Goal: Information Seeking & Learning: Find specific fact

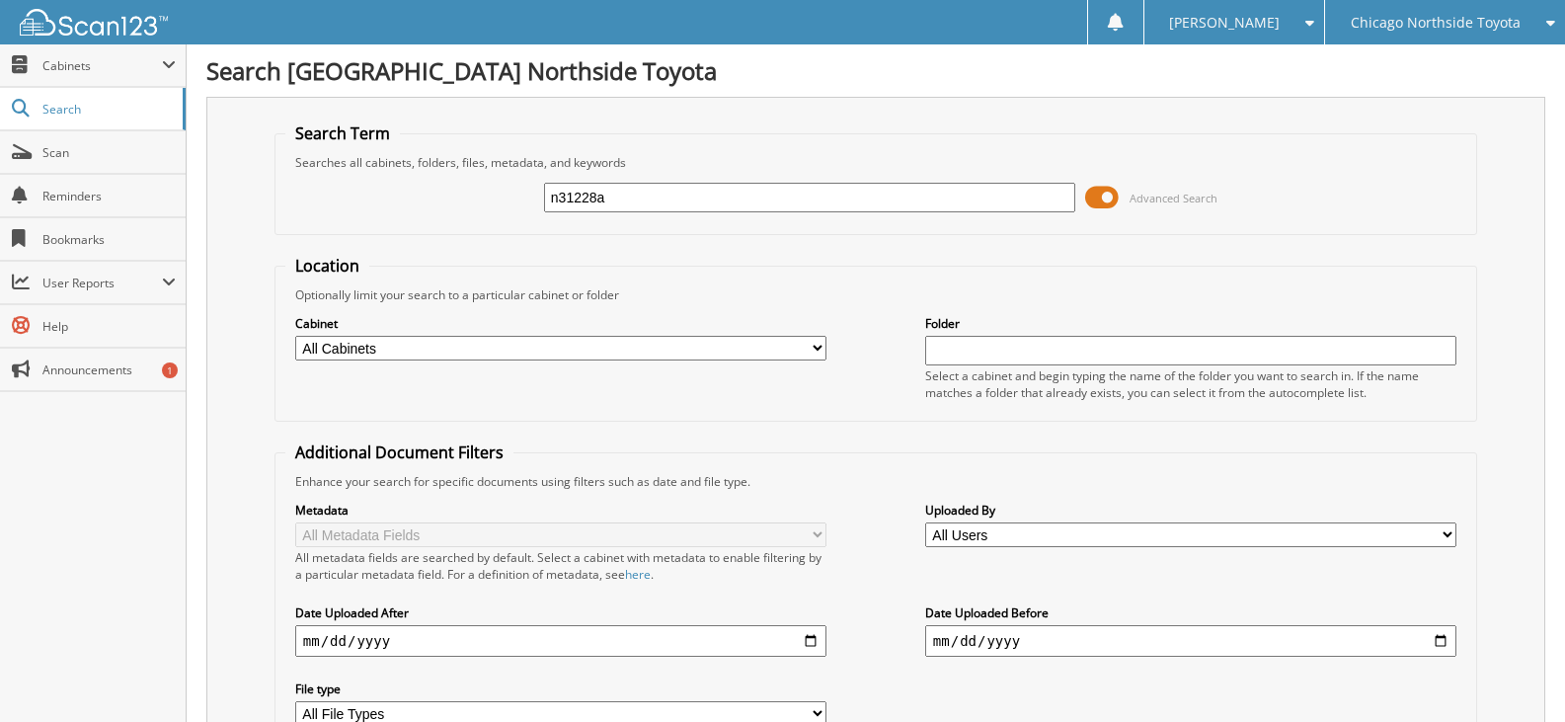
type input "n31228a"
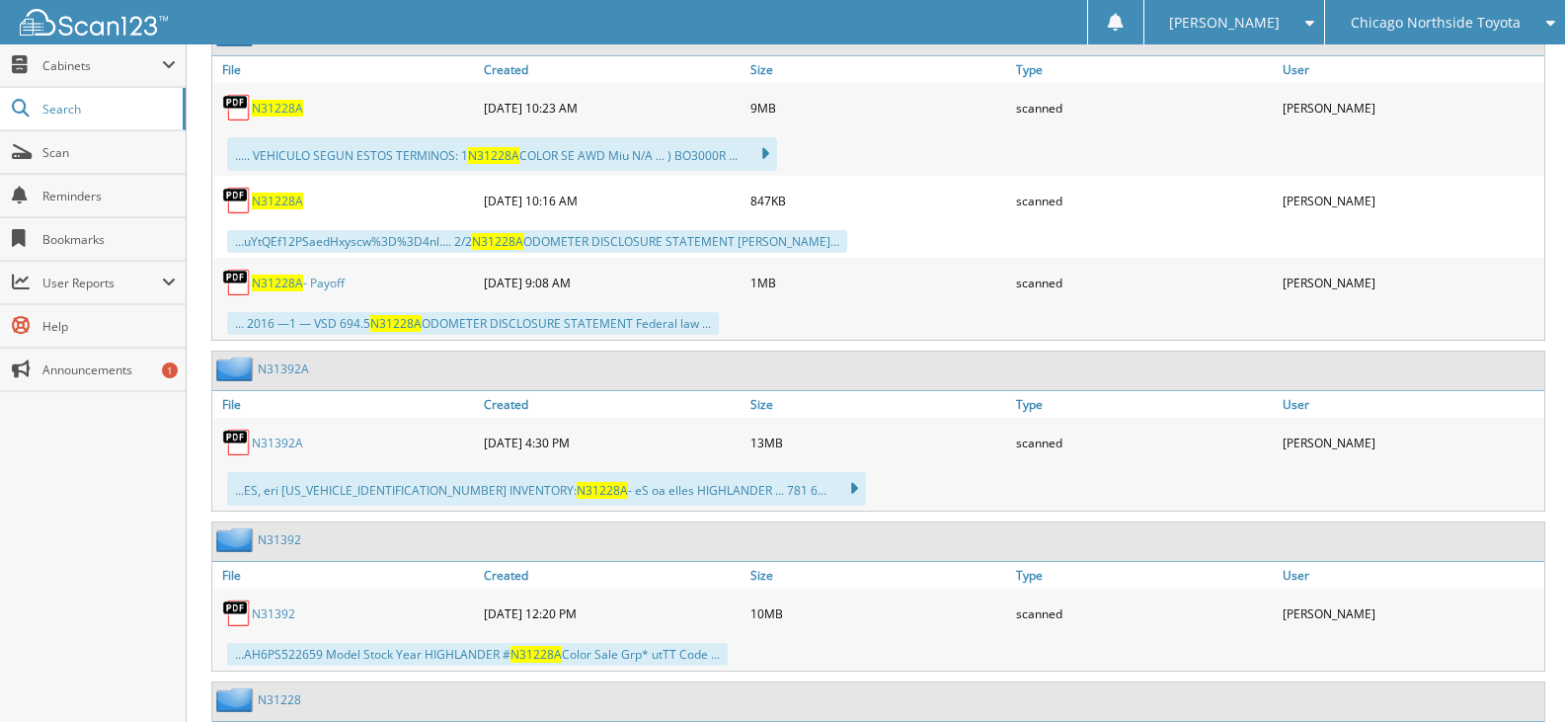
scroll to position [1086, 0]
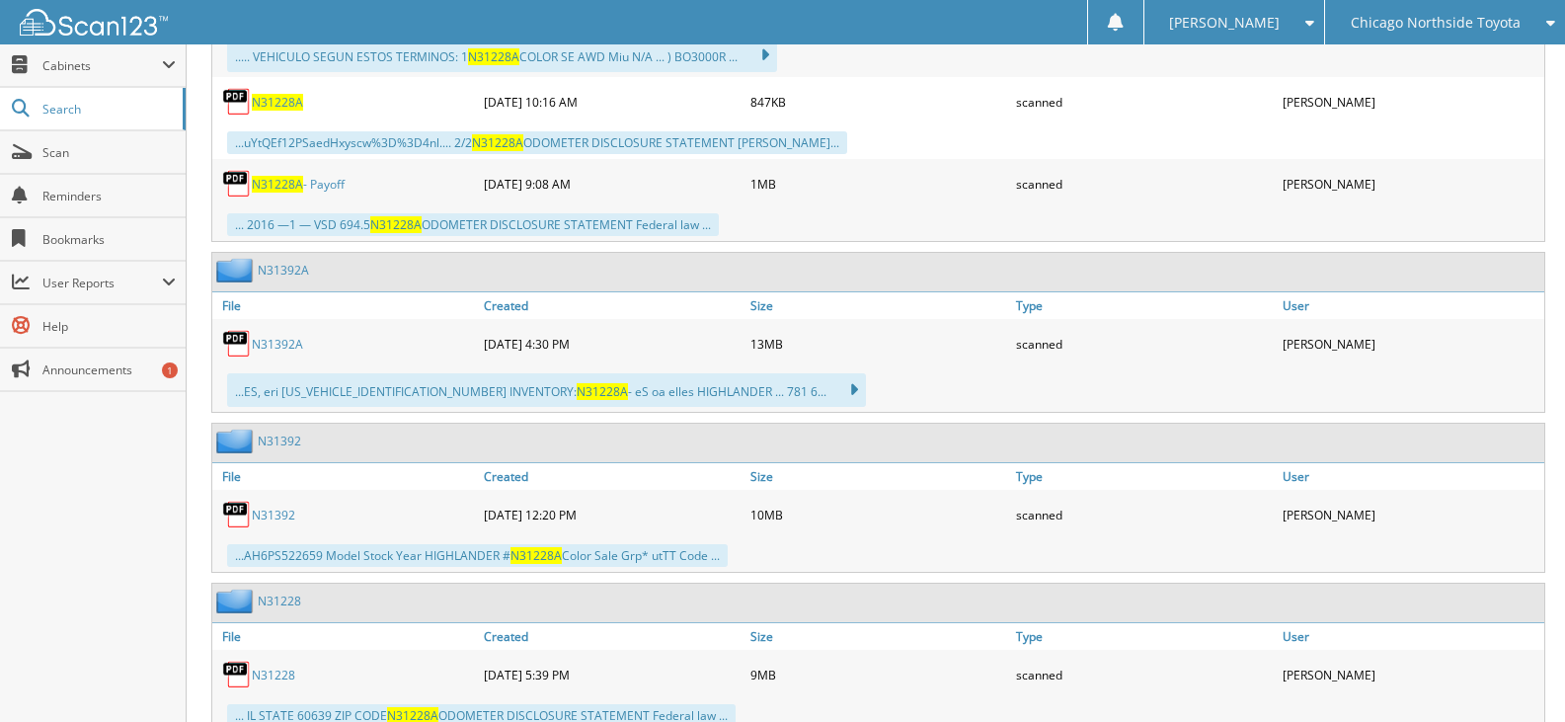
click at [281, 101] on span "N31228A" at bounding box center [277, 102] width 51 height 17
click at [1187, 167] on div "scanned" at bounding box center [1144, 184] width 267 height 40
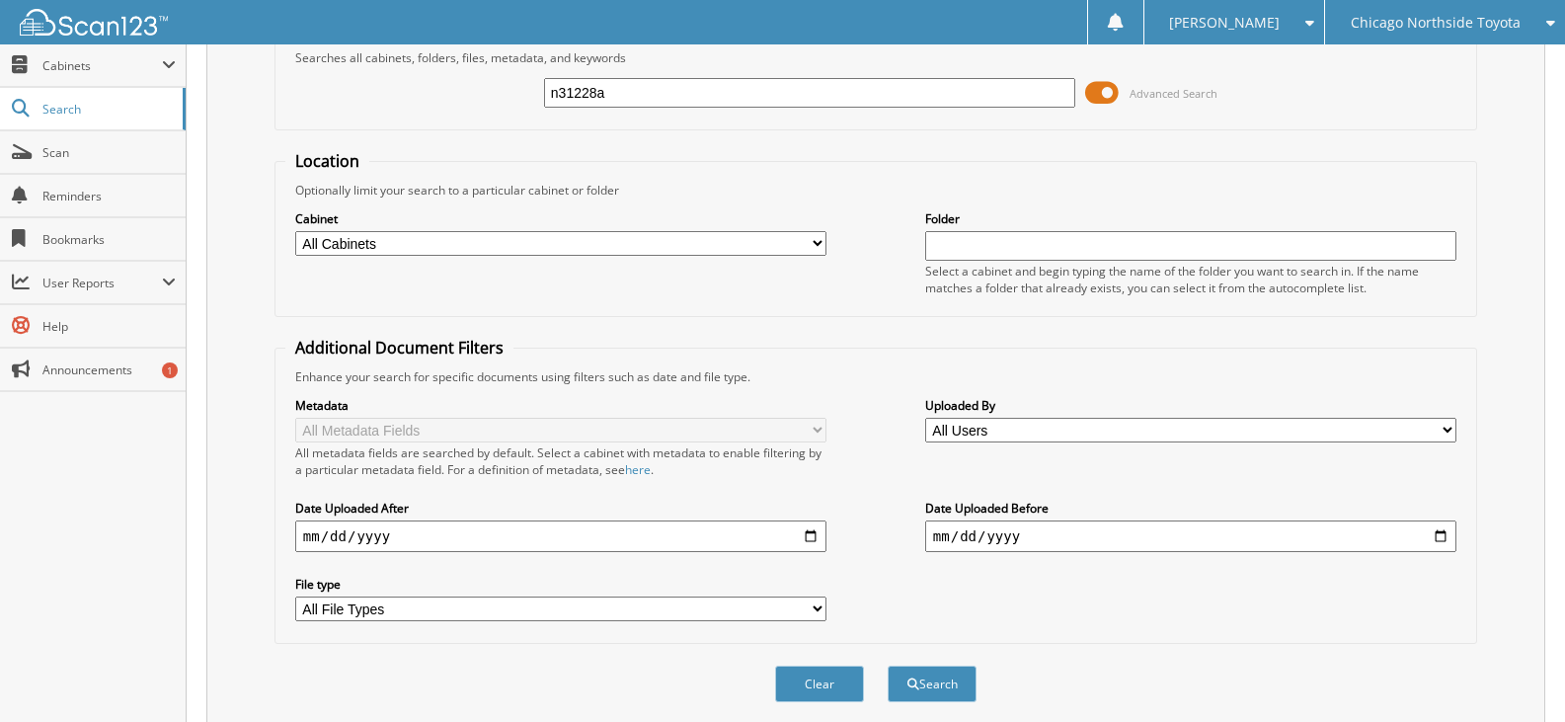
scroll to position [0, 0]
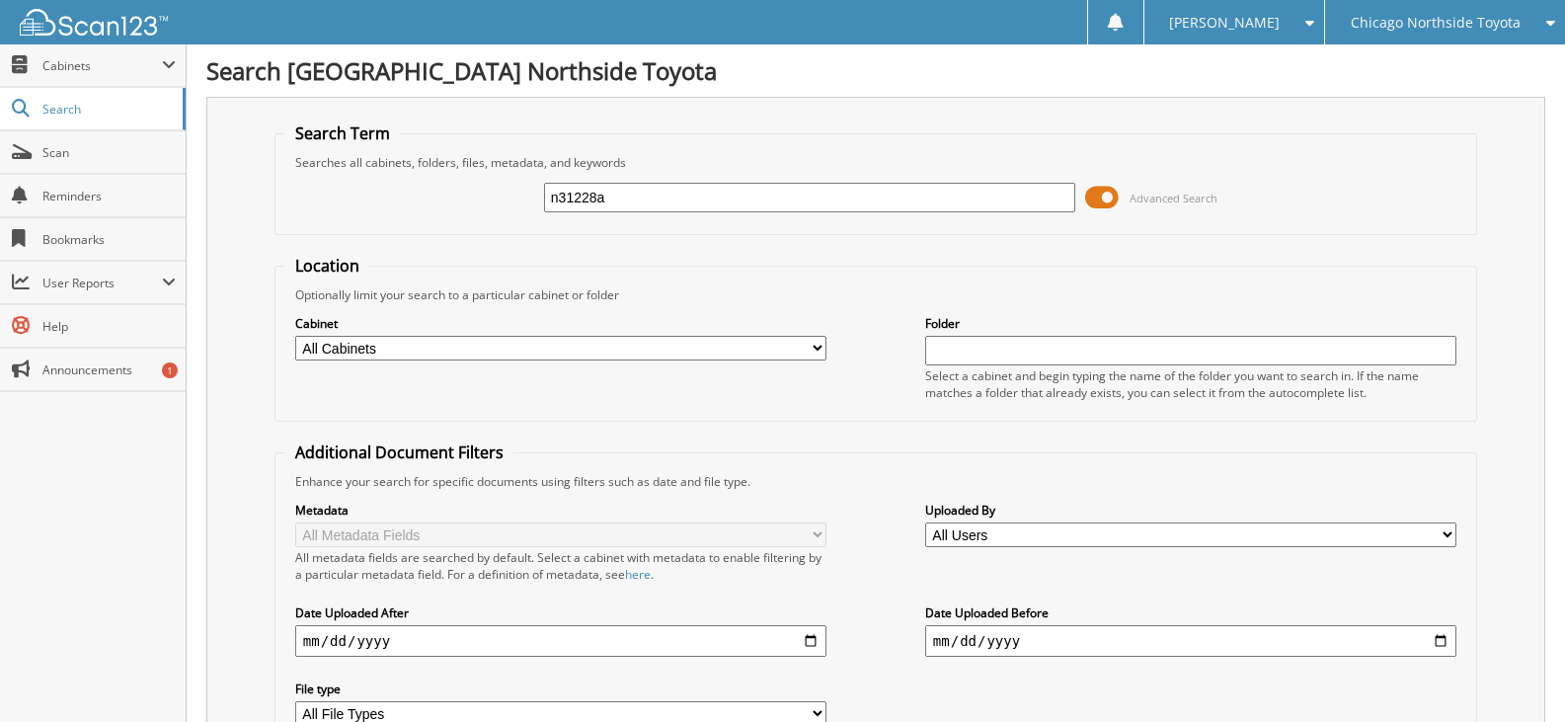
drag, startPoint x: 540, startPoint y: 211, endPoint x: 321, endPoint y: 191, distance: 220.2
click at [350, 200] on div "n31228a Advanced Search" at bounding box center [875, 197] width 1181 height 53
type input "sheenah"
drag, startPoint x: 330, startPoint y: 640, endPoint x: 644, endPoint y: 189, distance: 549.9
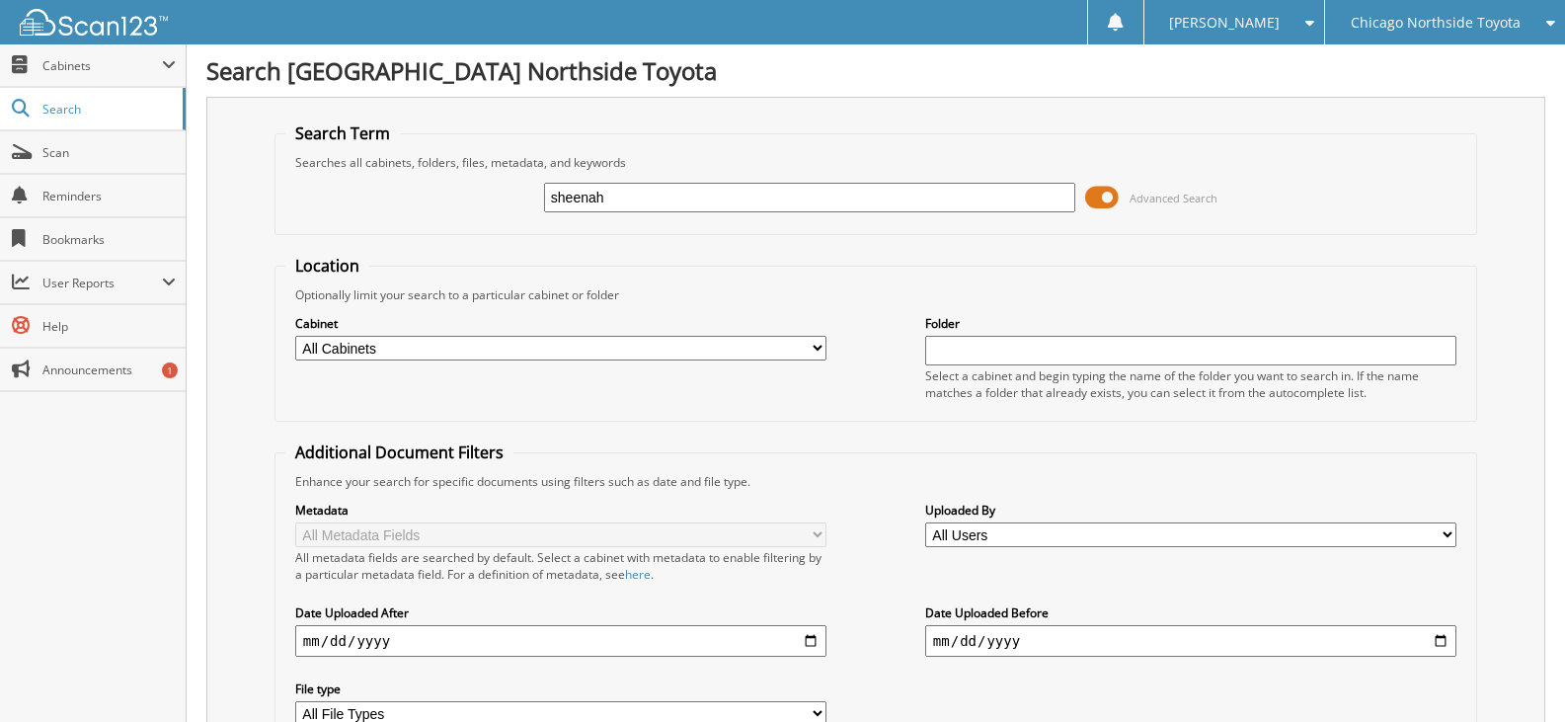
click at [634, 203] on input "sheenah" at bounding box center [809, 198] width 531 height 30
drag, startPoint x: 629, startPoint y: 198, endPoint x: 349, endPoint y: 192, distance: 280.6
click at [355, 193] on div "sheenah Advanced Search" at bounding box center [875, 197] width 1181 height 53
paste input "[US_VEHICLE_IDENTIFICATION_NUMBER]"
type input "[US_VEHICLE_IDENTIFICATION_NUMBER]"
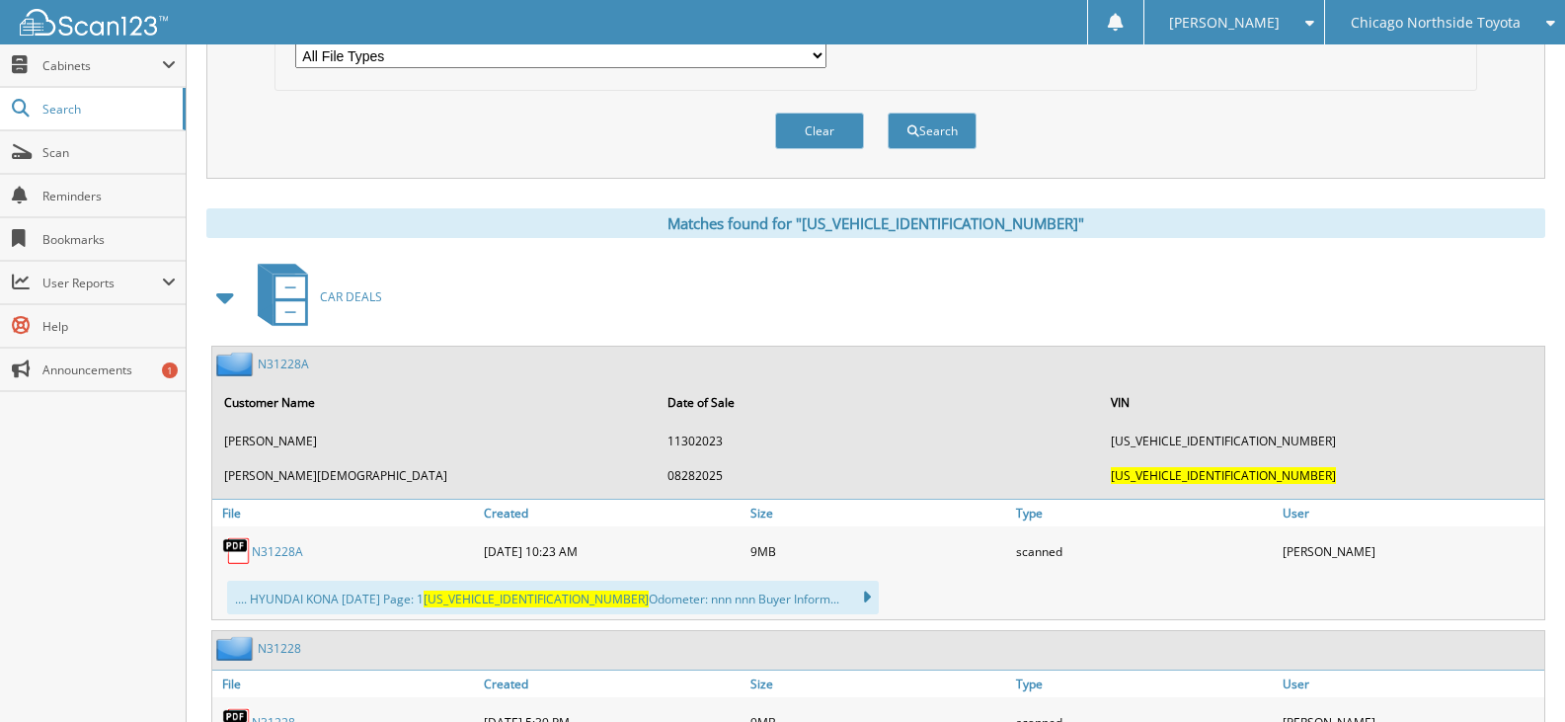
scroll to position [691, 0]
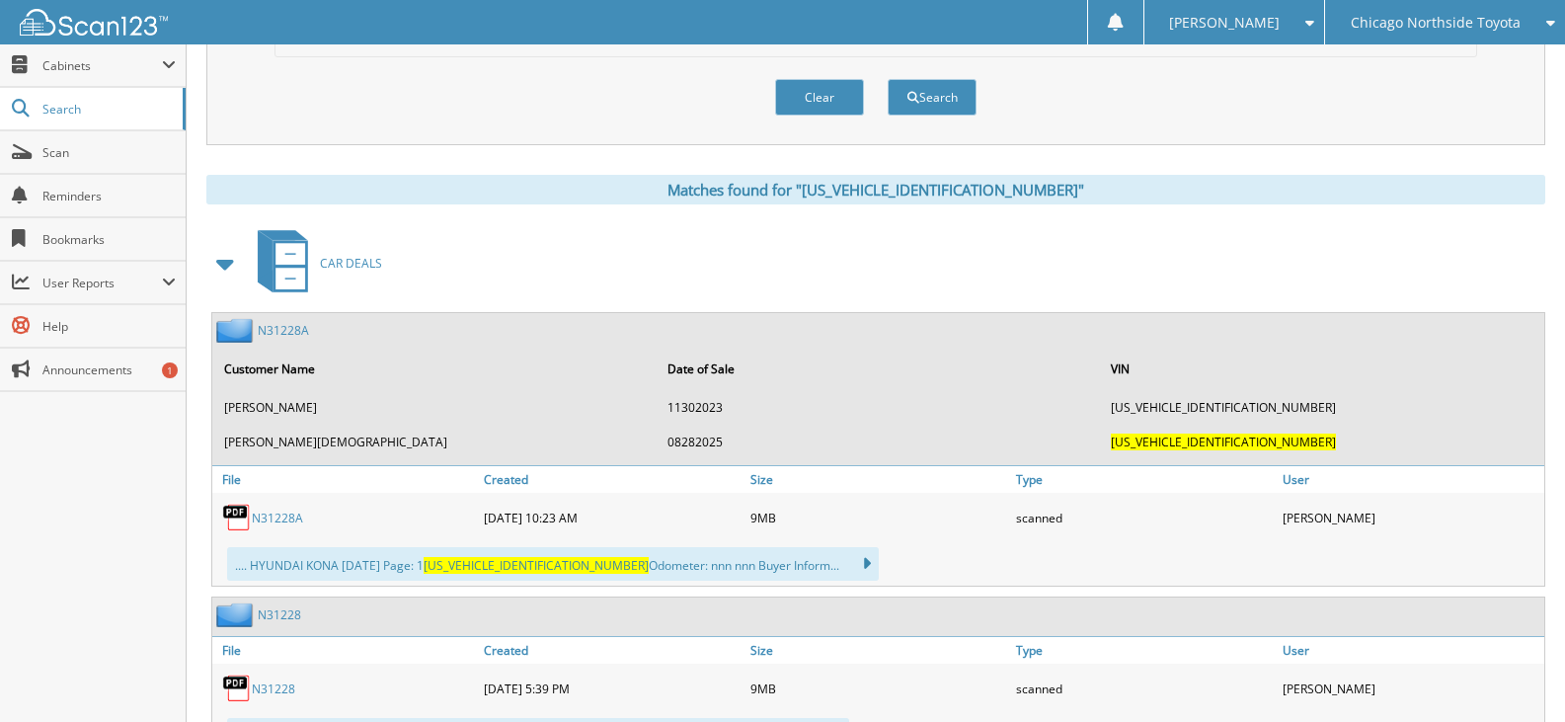
click at [297, 514] on link "N31228A" at bounding box center [277, 518] width 51 height 17
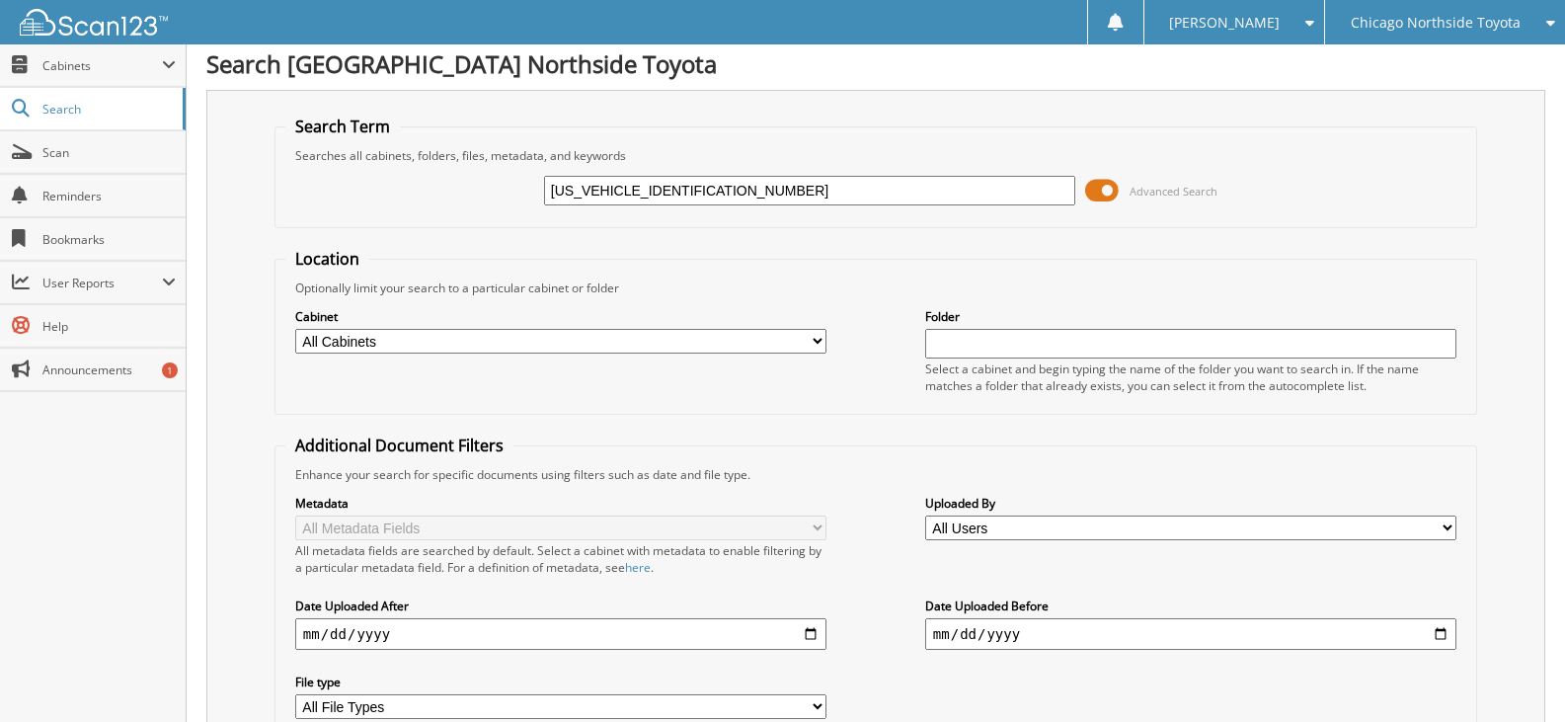
scroll to position [0, 0]
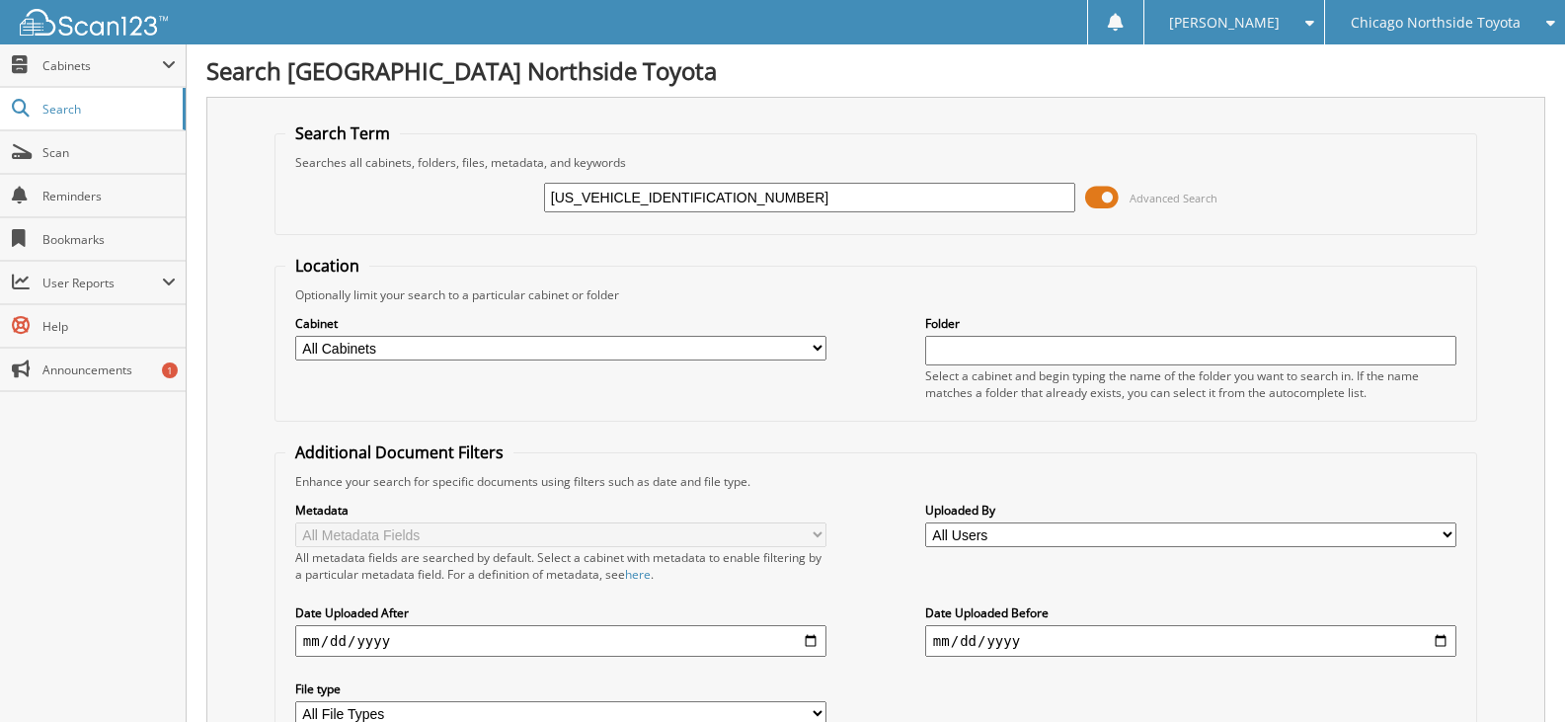
click at [1514, 27] on span "Chicago Northside Toyota" at bounding box center [1436, 23] width 170 height 12
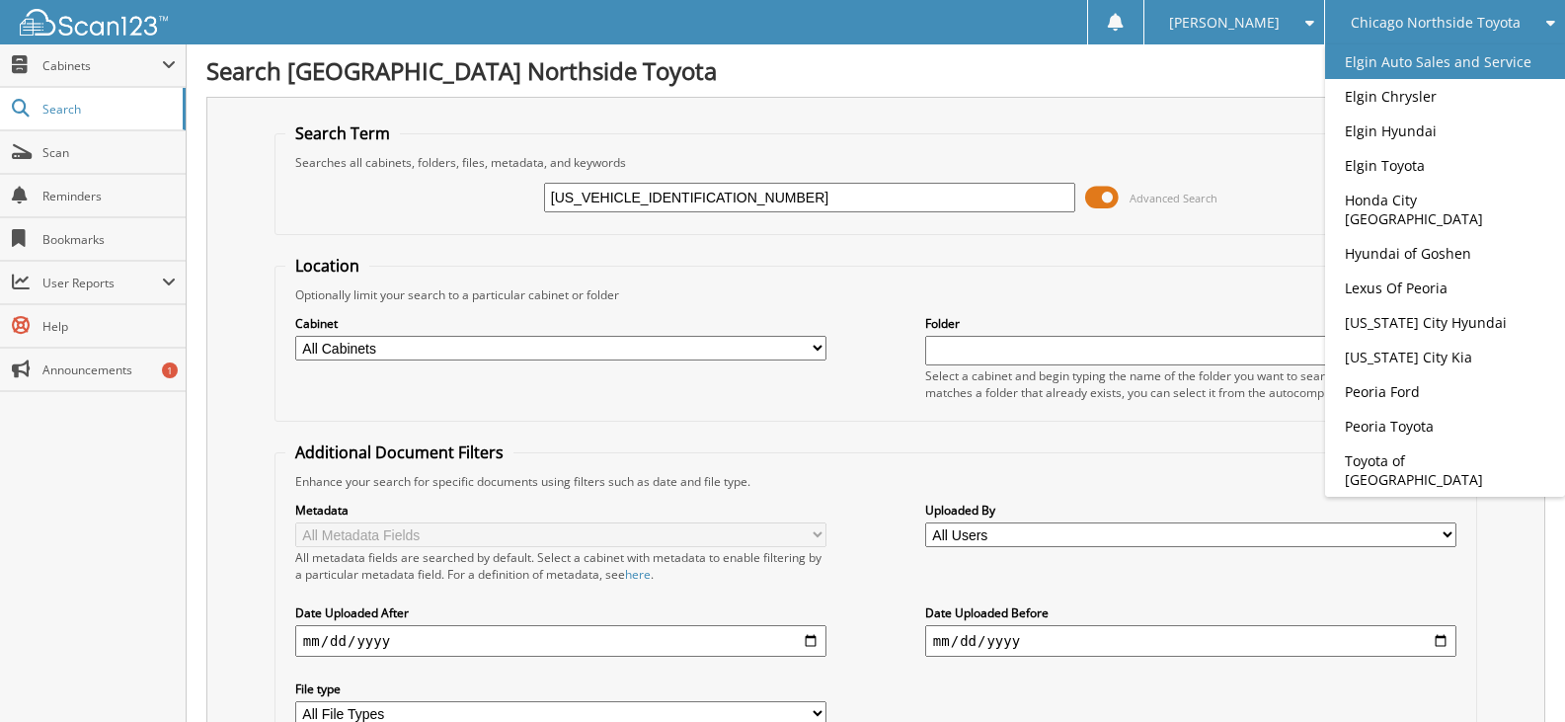
click at [1494, 54] on link "Elgin Auto Sales and Service" at bounding box center [1445, 61] width 240 height 35
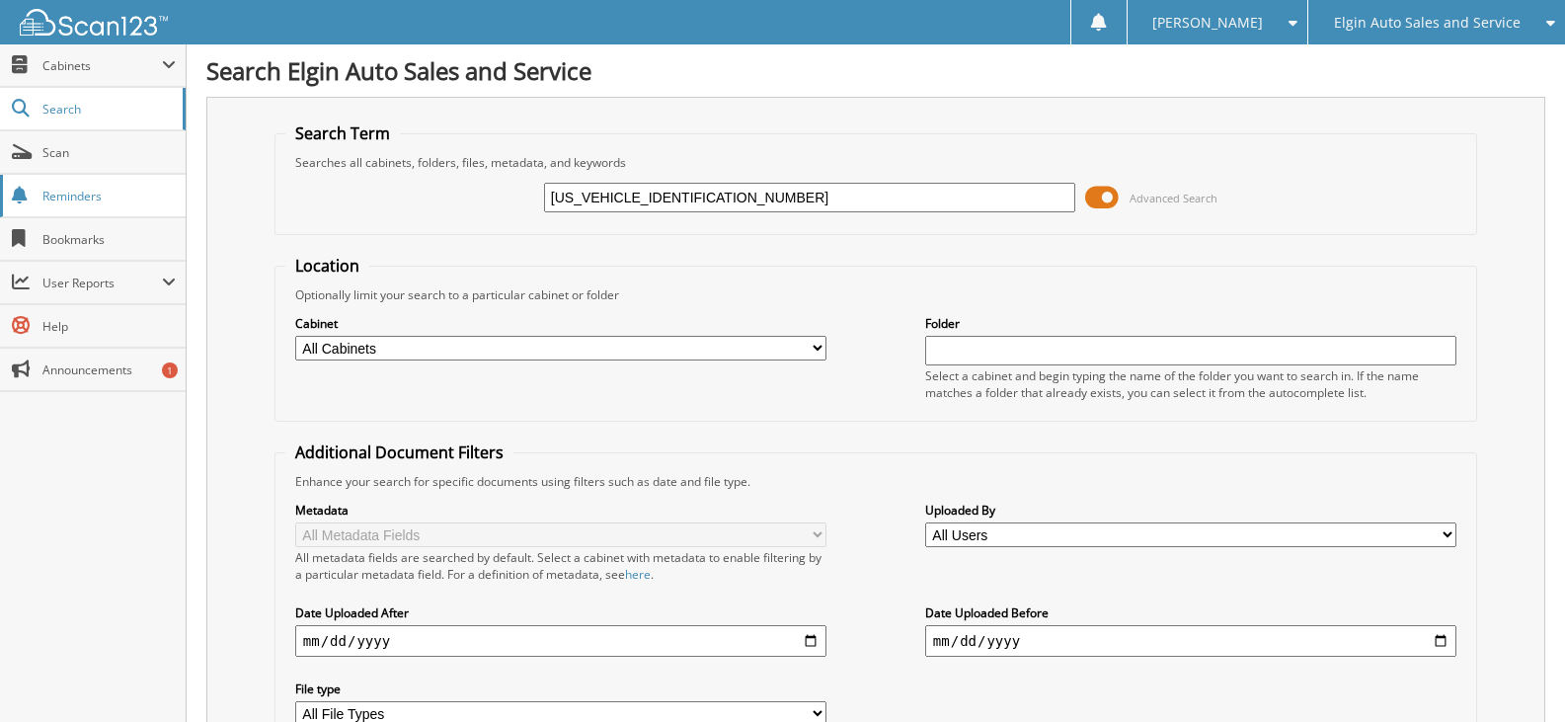
type input "[US_VEHICLE_IDENTIFICATION_NUMBER]"
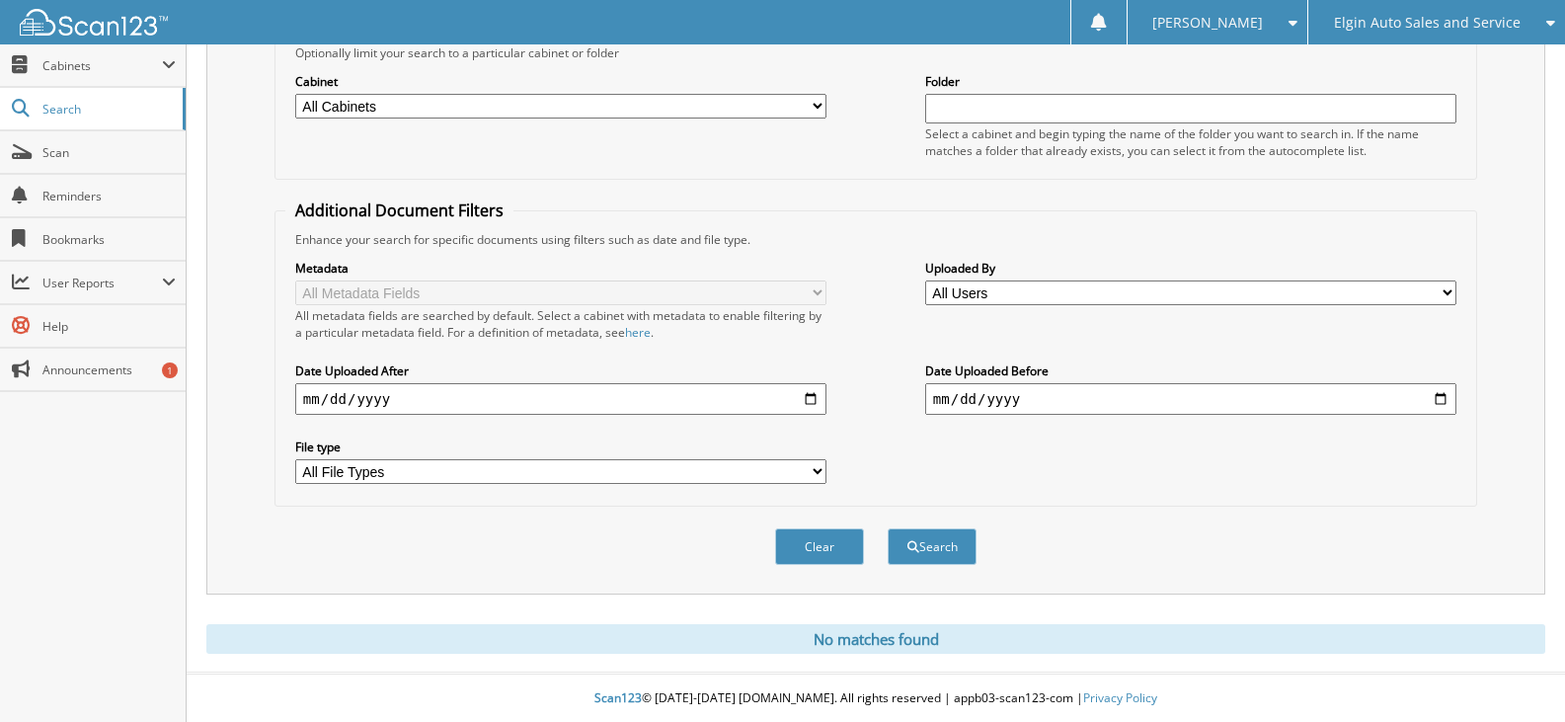
scroll to position [245, 0]
click at [1510, 24] on span "Elgin Auto Sales and Service" at bounding box center [1427, 23] width 187 height 12
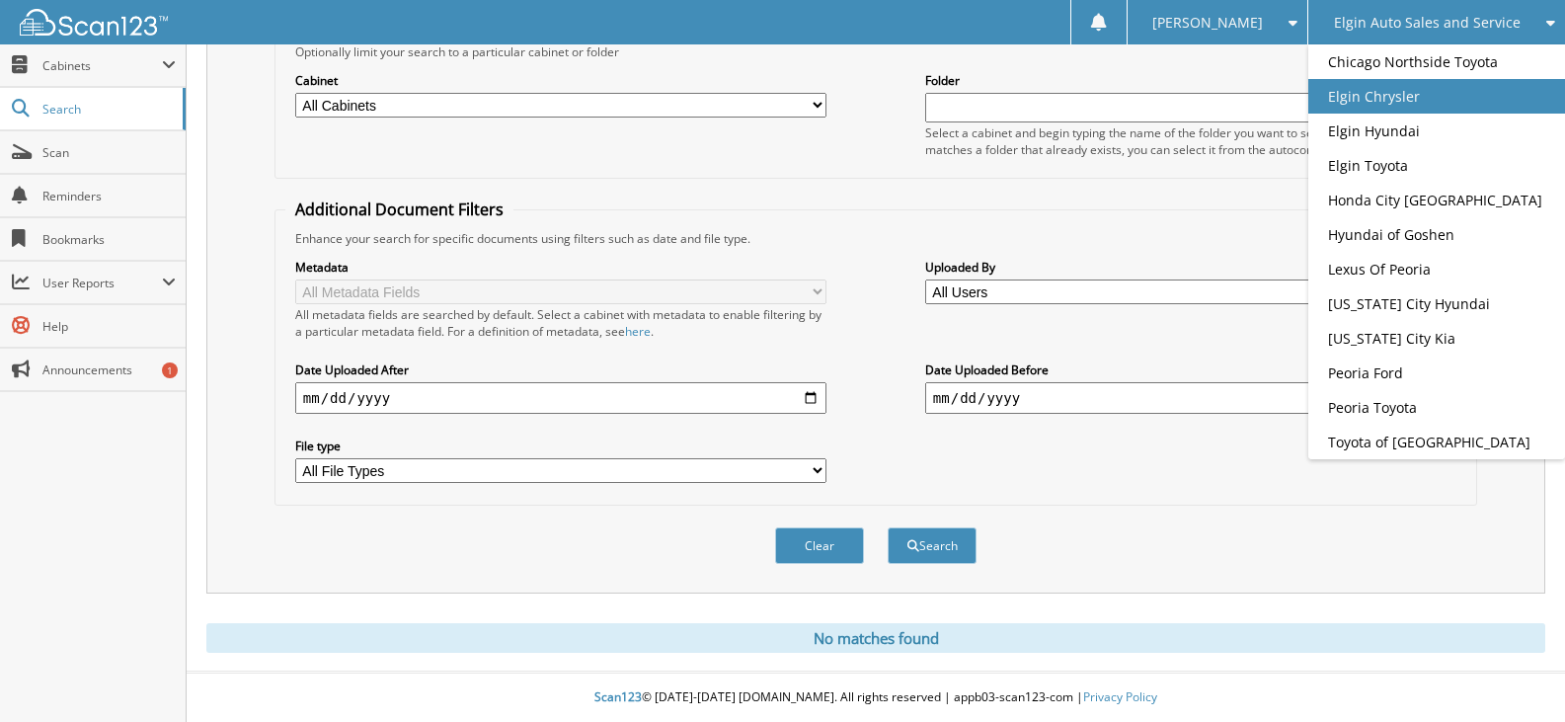
click at [1459, 100] on link "Elgin Chrysler" at bounding box center [1437, 96] width 257 height 35
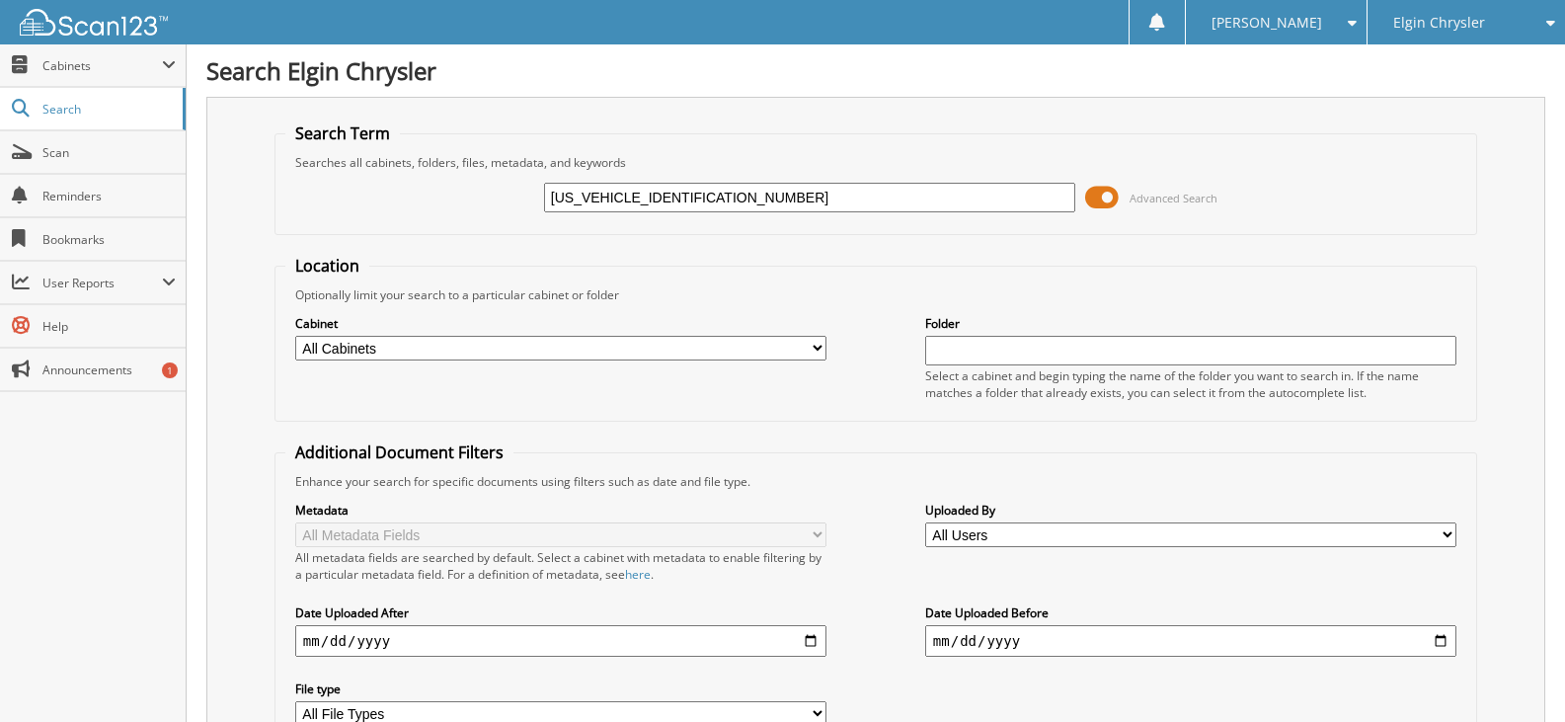
type input "[US_VEHICLE_IDENTIFICATION_NUMBER]"
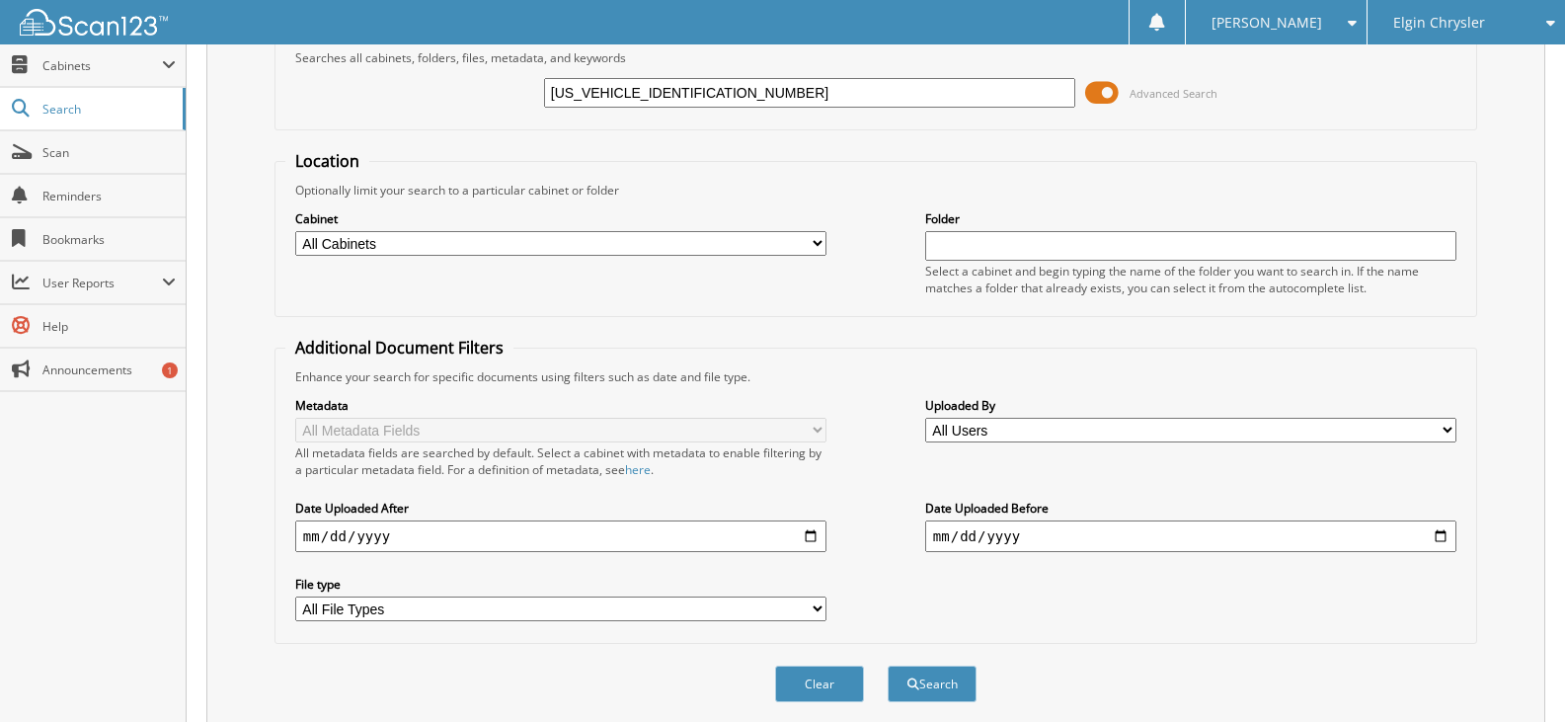
scroll to position [245, 0]
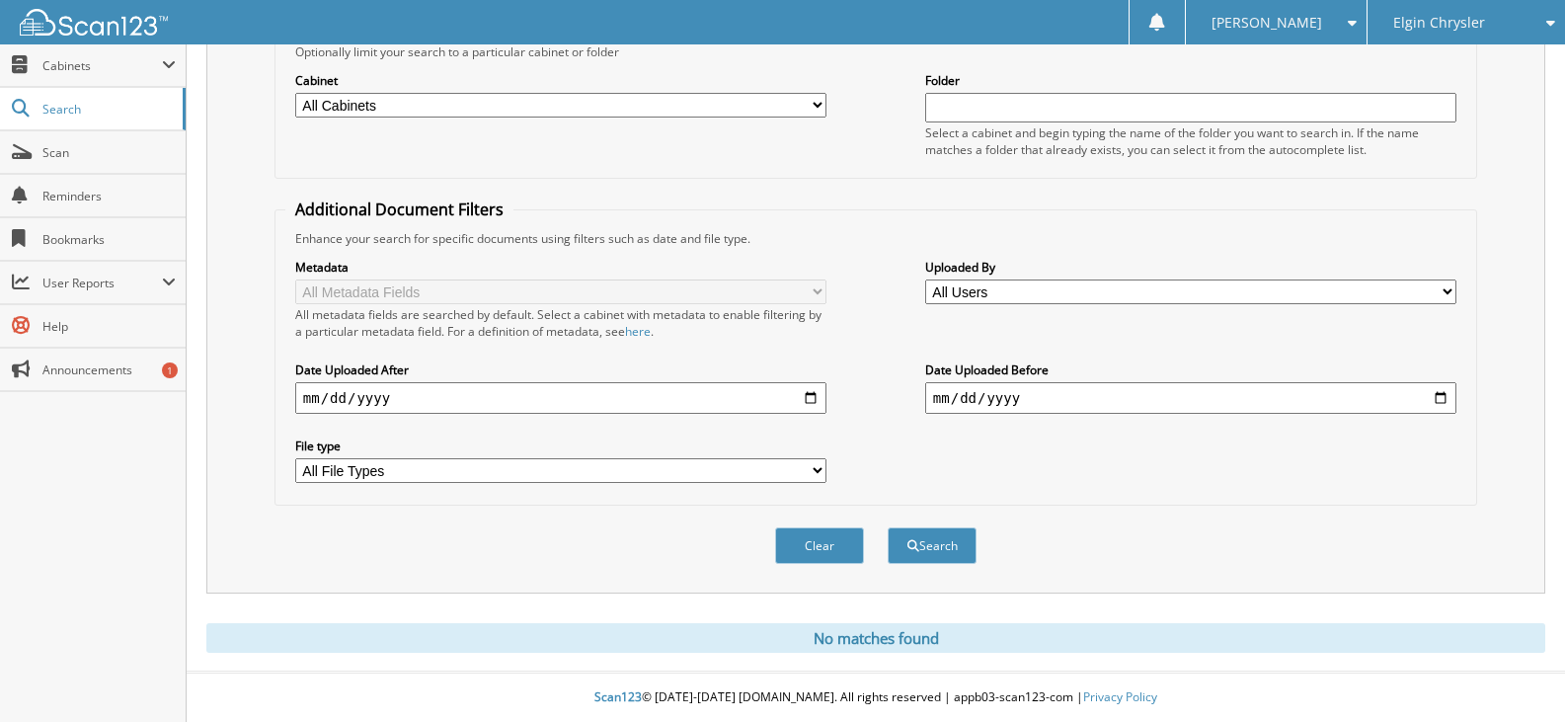
click at [1432, 25] on span "Elgin Chrysler" at bounding box center [1440, 23] width 92 height 12
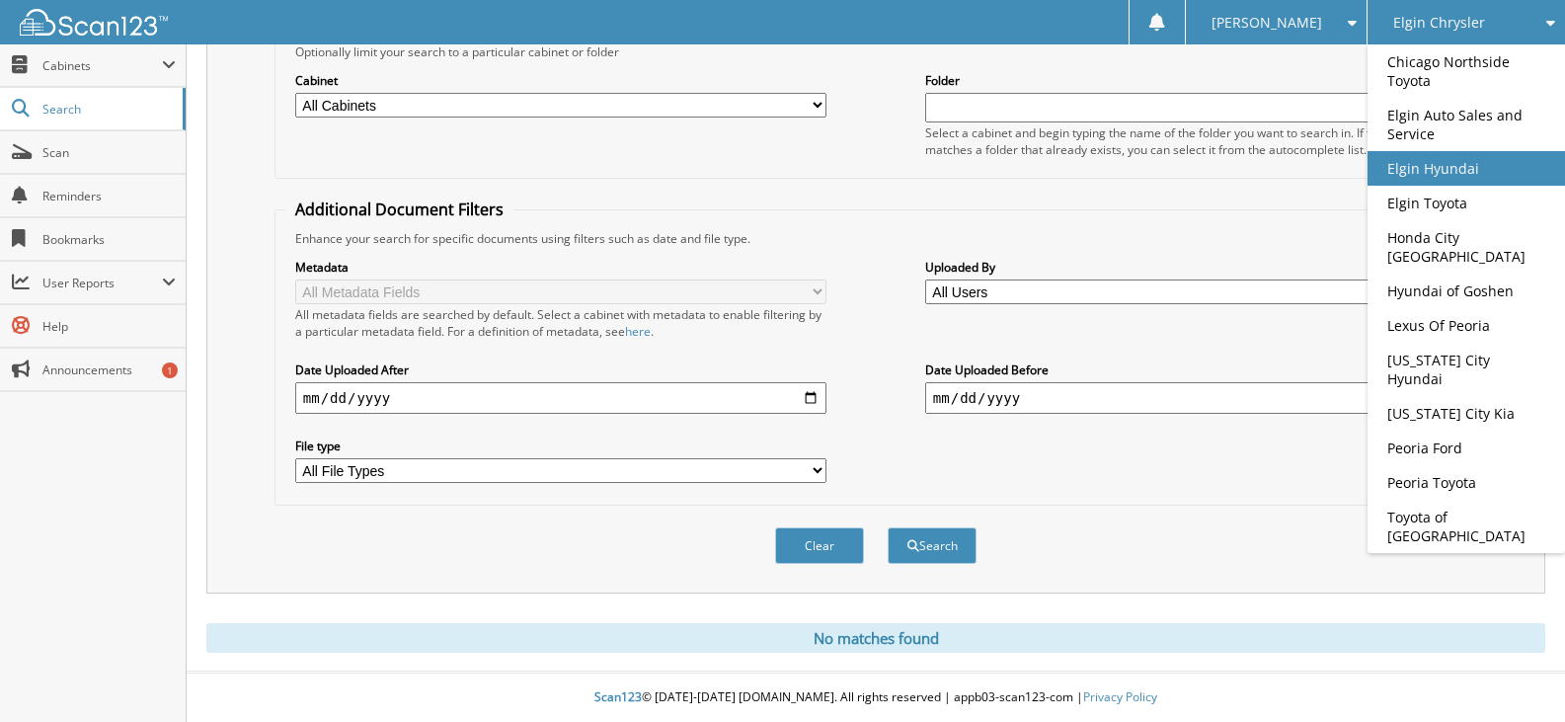
click at [1452, 171] on link "Elgin Hyundai" at bounding box center [1467, 168] width 198 height 35
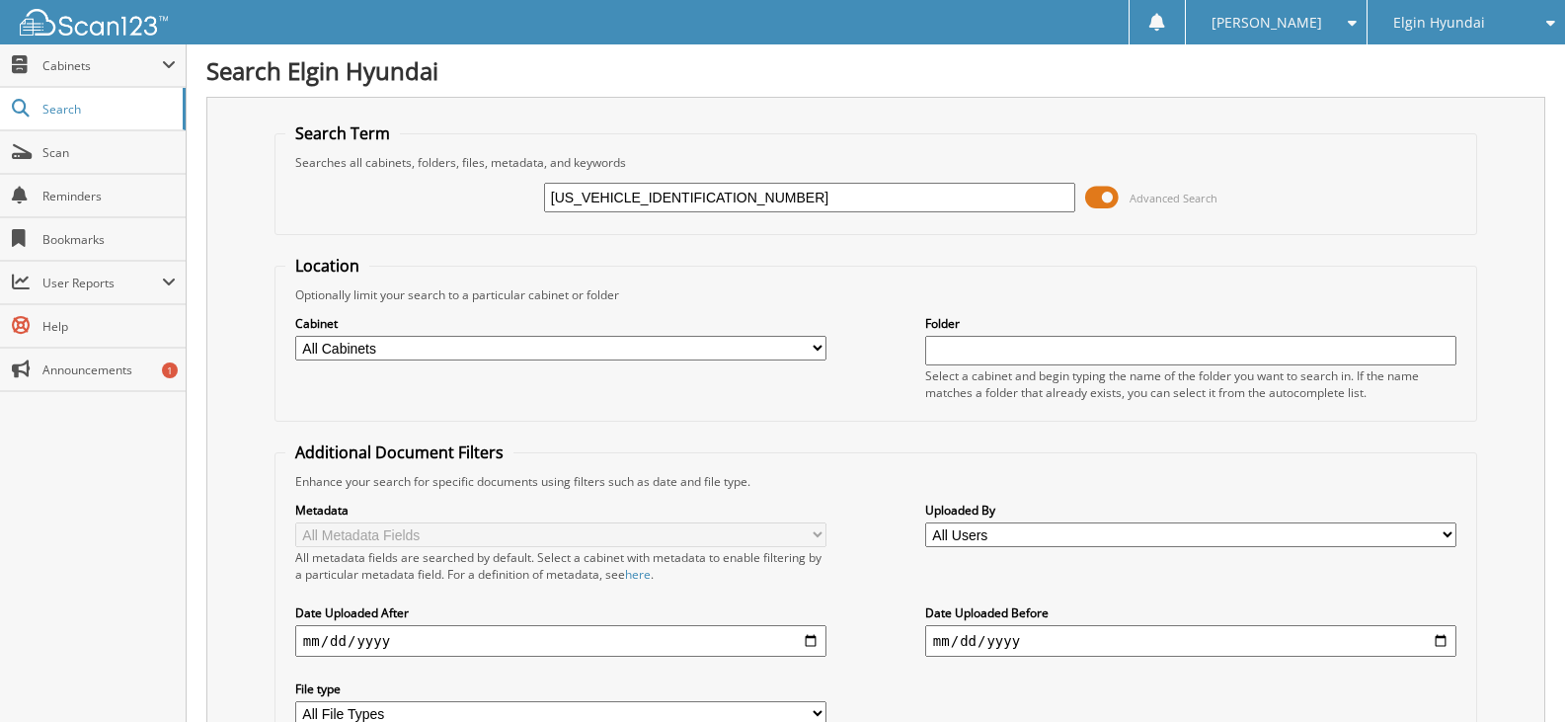
type input "[US_VEHICLE_IDENTIFICATION_NUMBER]"
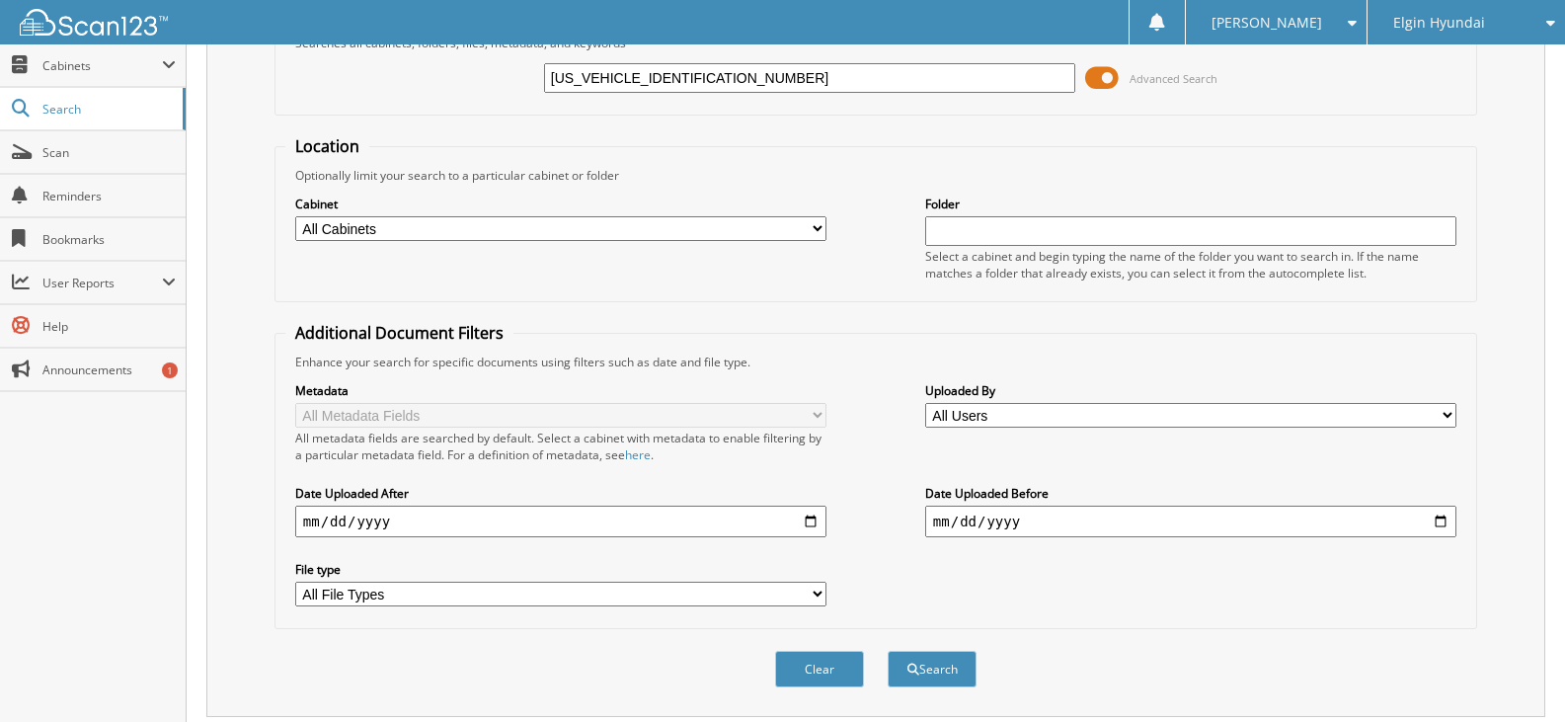
scroll to position [245, 0]
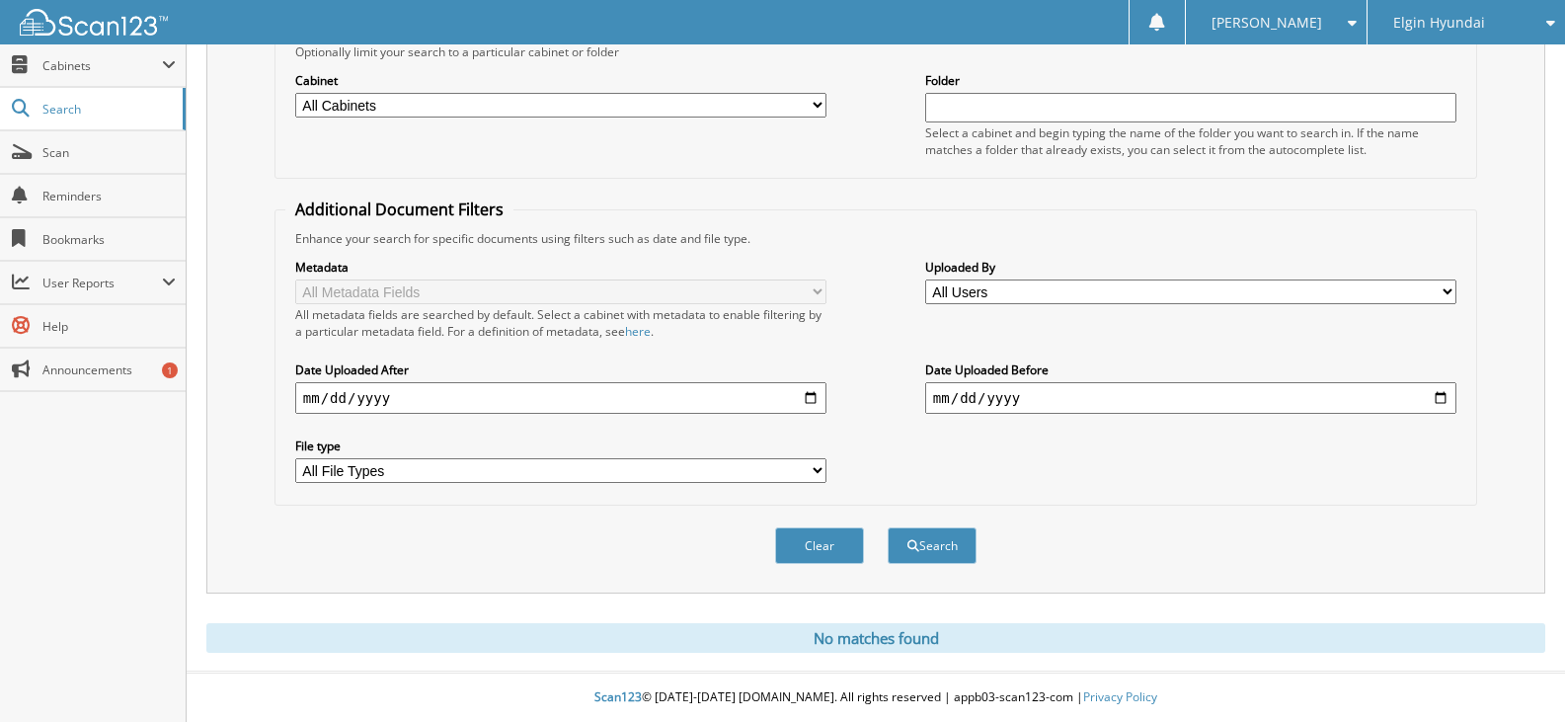
click at [1449, 19] on span "Elgin Hyundai" at bounding box center [1440, 23] width 92 height 12
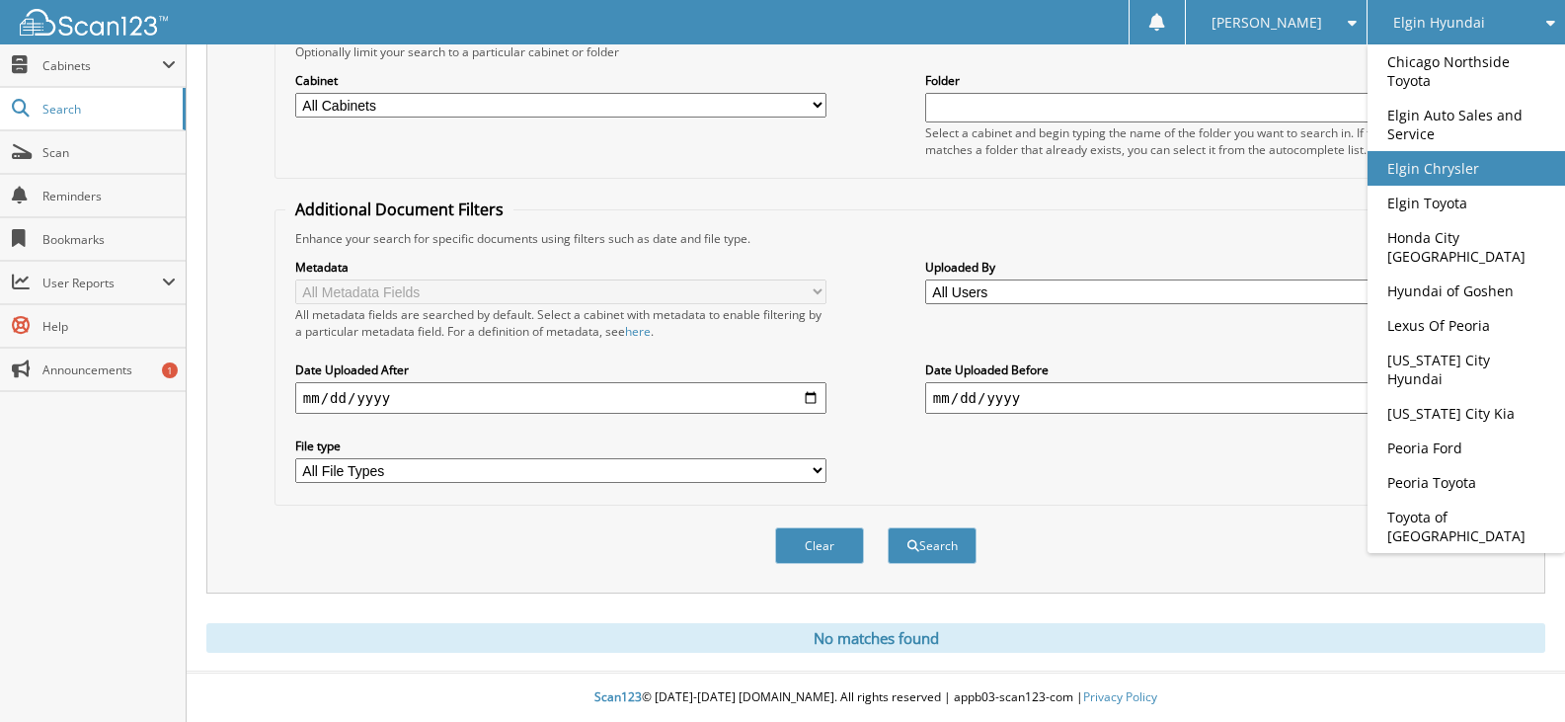
click at [1488, 180] on link "Elgin Chrysler" at bounding box center [1467, 168] width 198 height 35
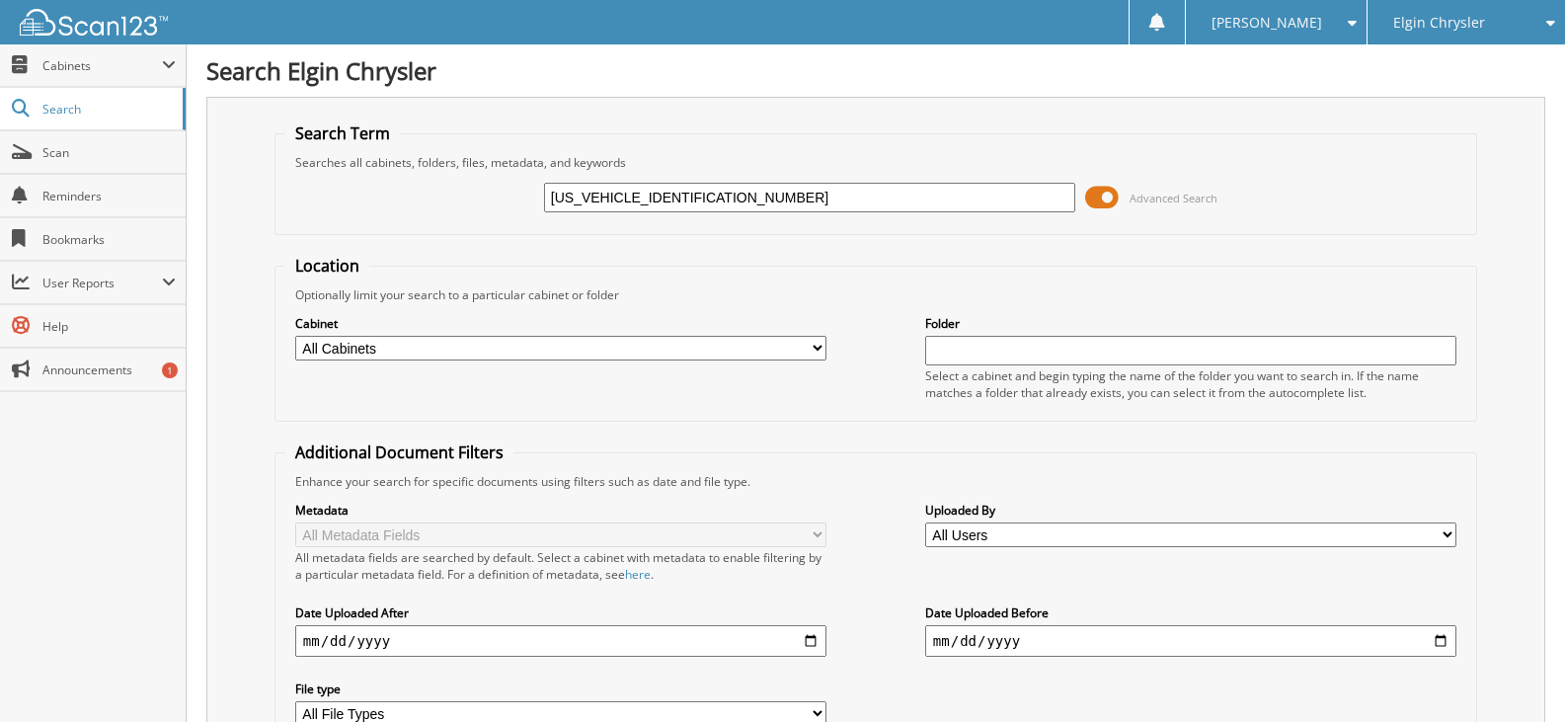
type input "[US_VEHICLE_IDENTIFICATION_NUMBER]"
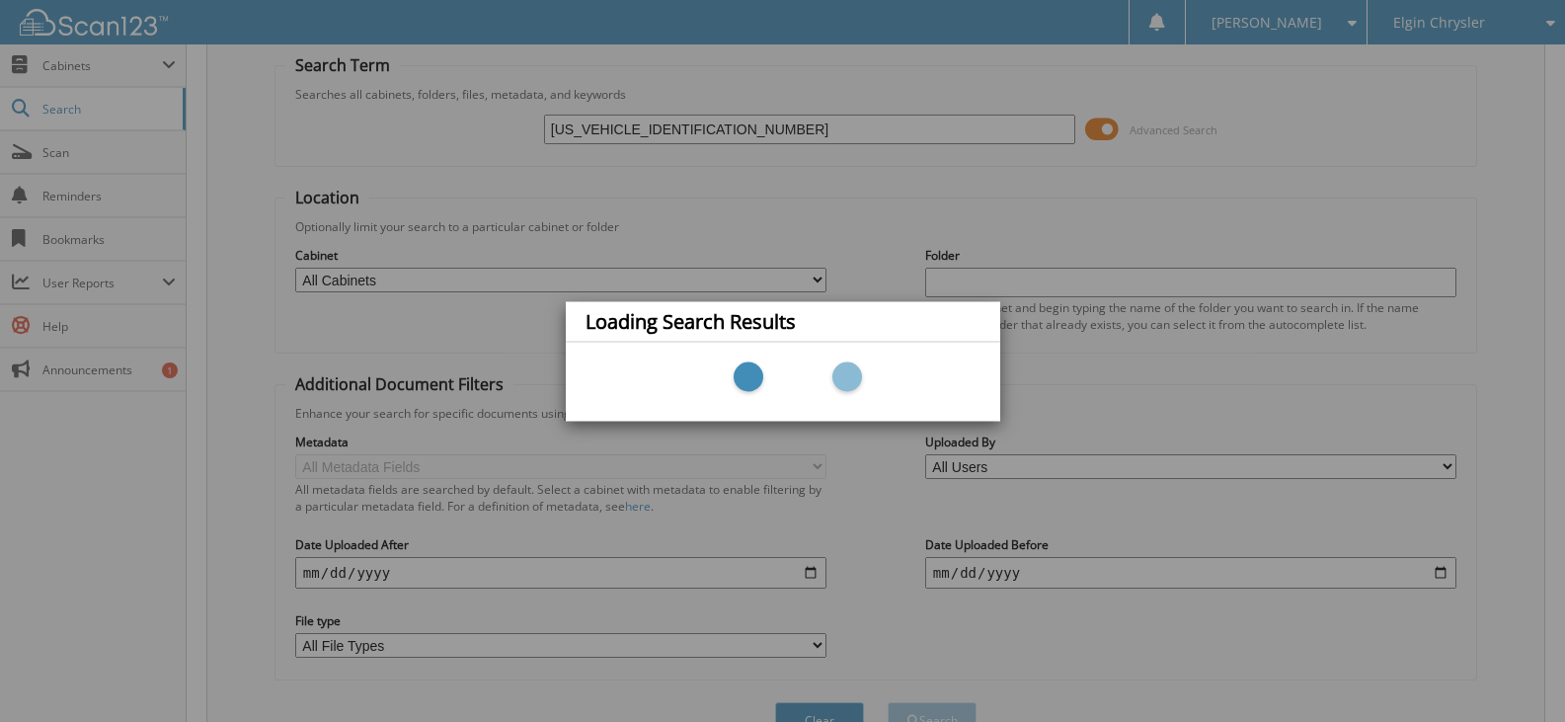
scroll to position [173, 0]
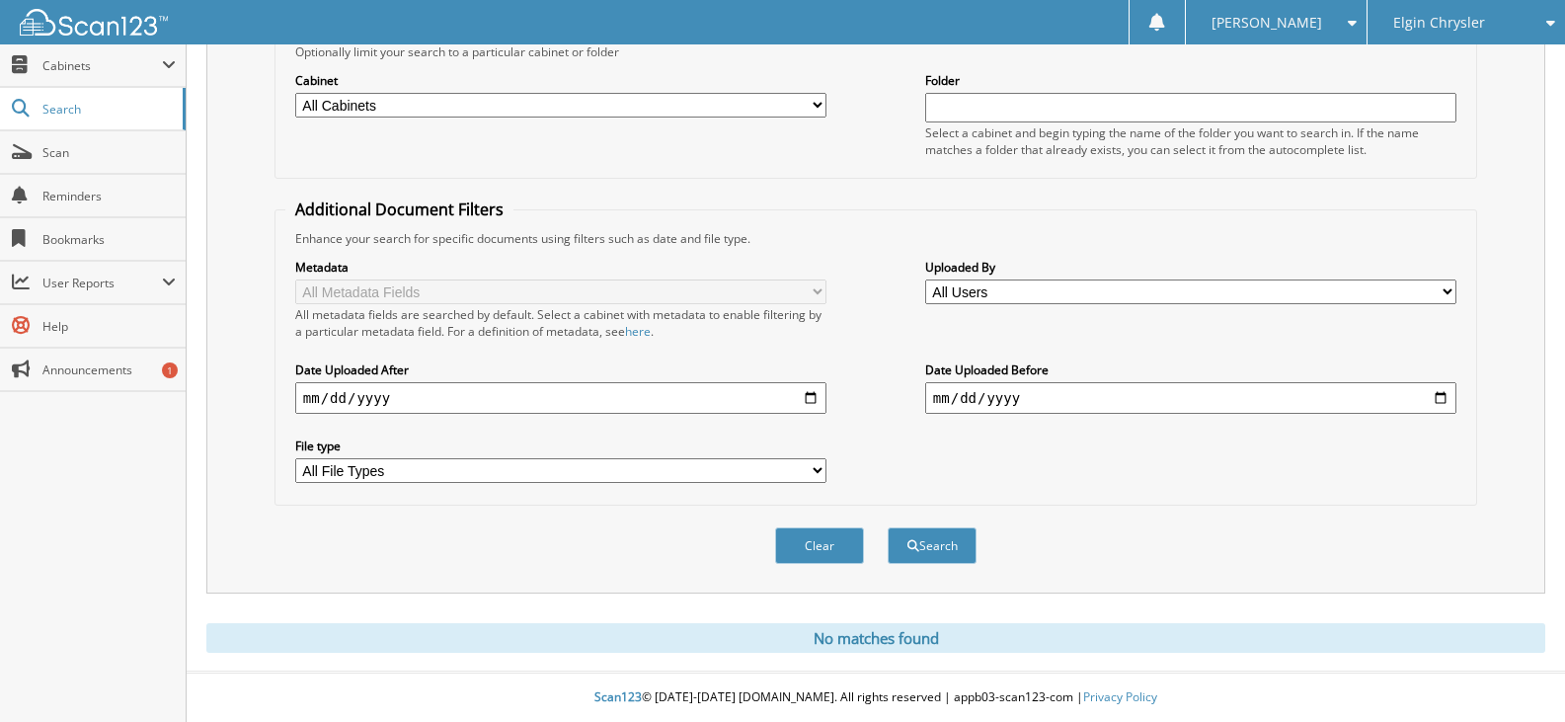
scroll to position [245, 0]
click at [1444, 25] on span "Elgin Chrysler" at bounding box center [1440, 23] width 92 height 12
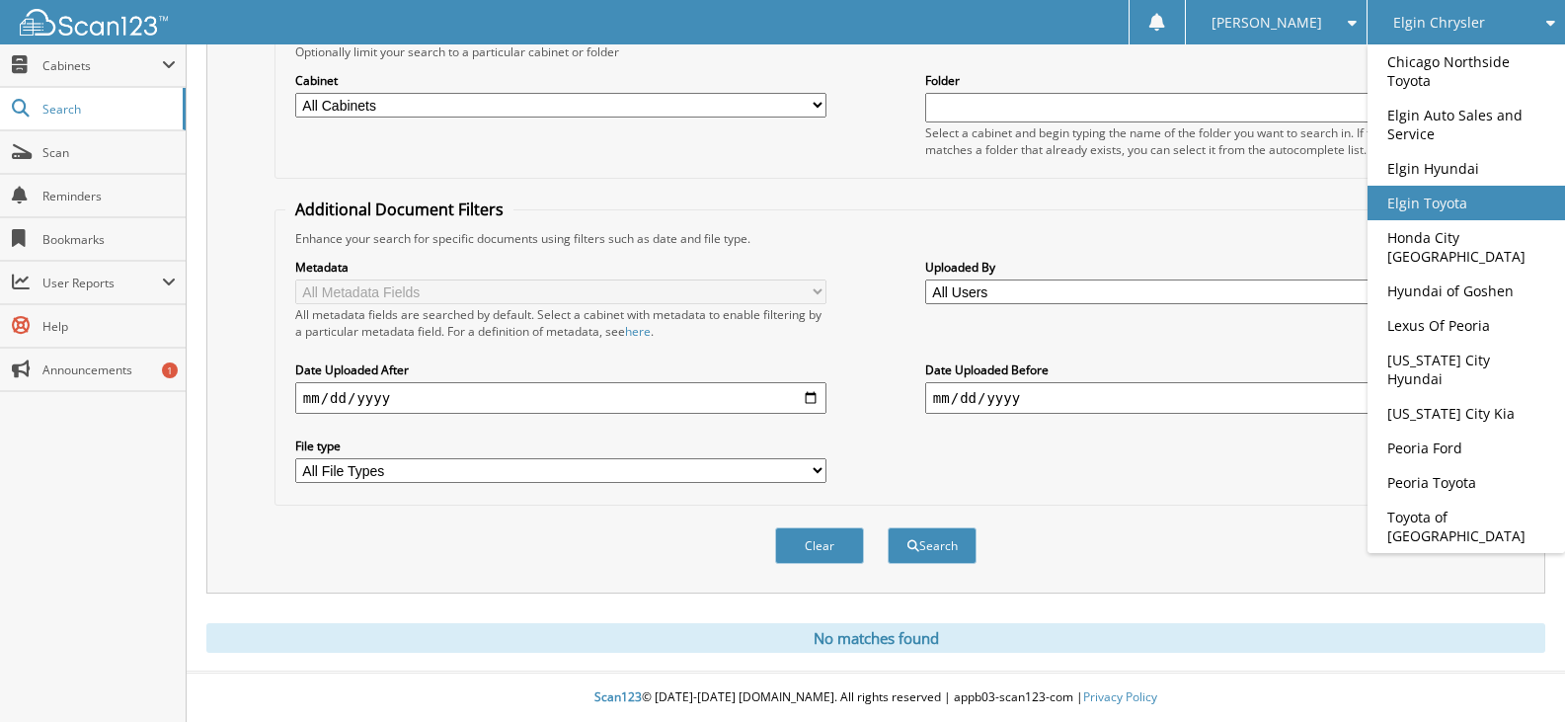
click at [1493, 197] on link "Elgin Toyota" at bounding box center [1467, 203] width 198 height 35
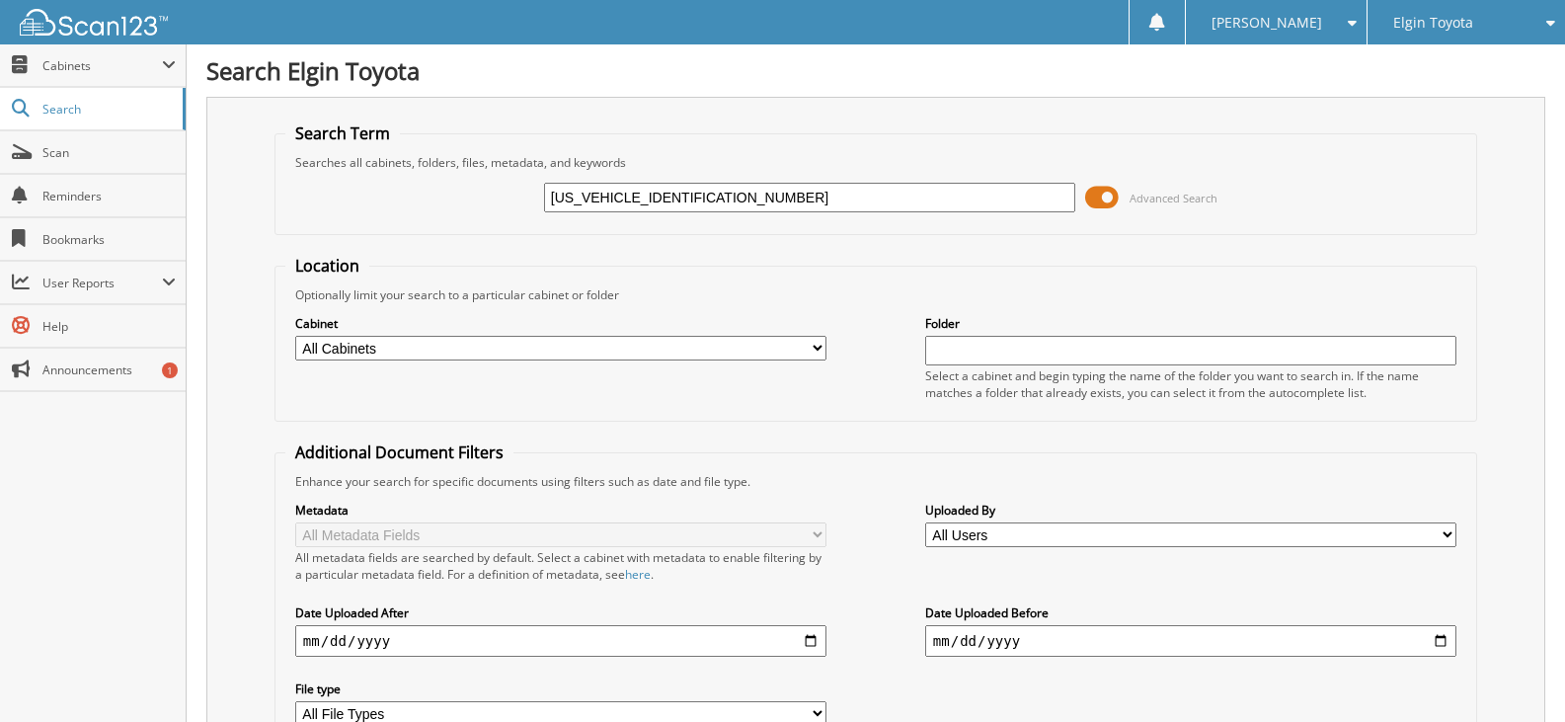
type input "[US_VEHICLE_IDENTIFICATION_NUMBER]"
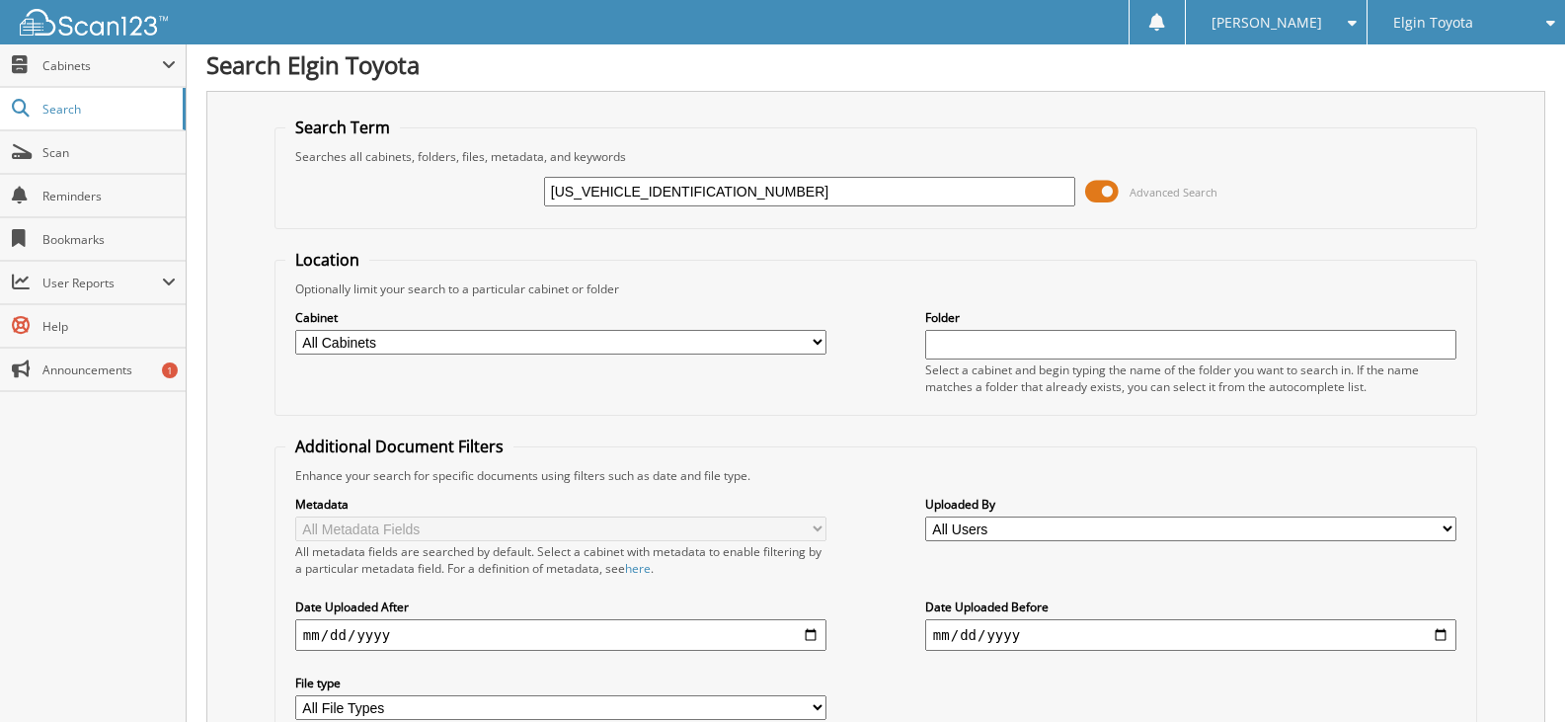
scroll to position [245, 0]
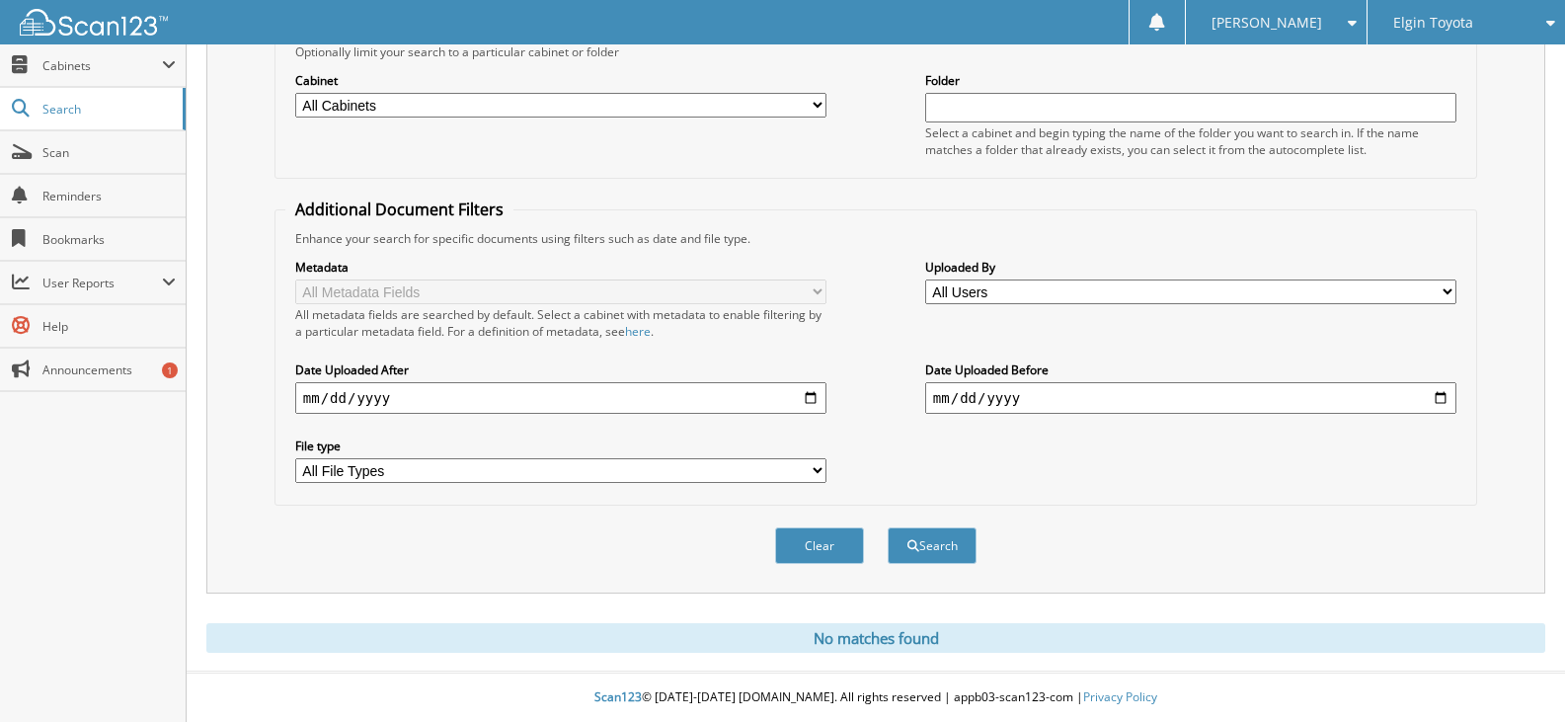
click at [1476, 29] on div "Elgin Toyota" at bounding box center [1467, 22] width 178 height 44
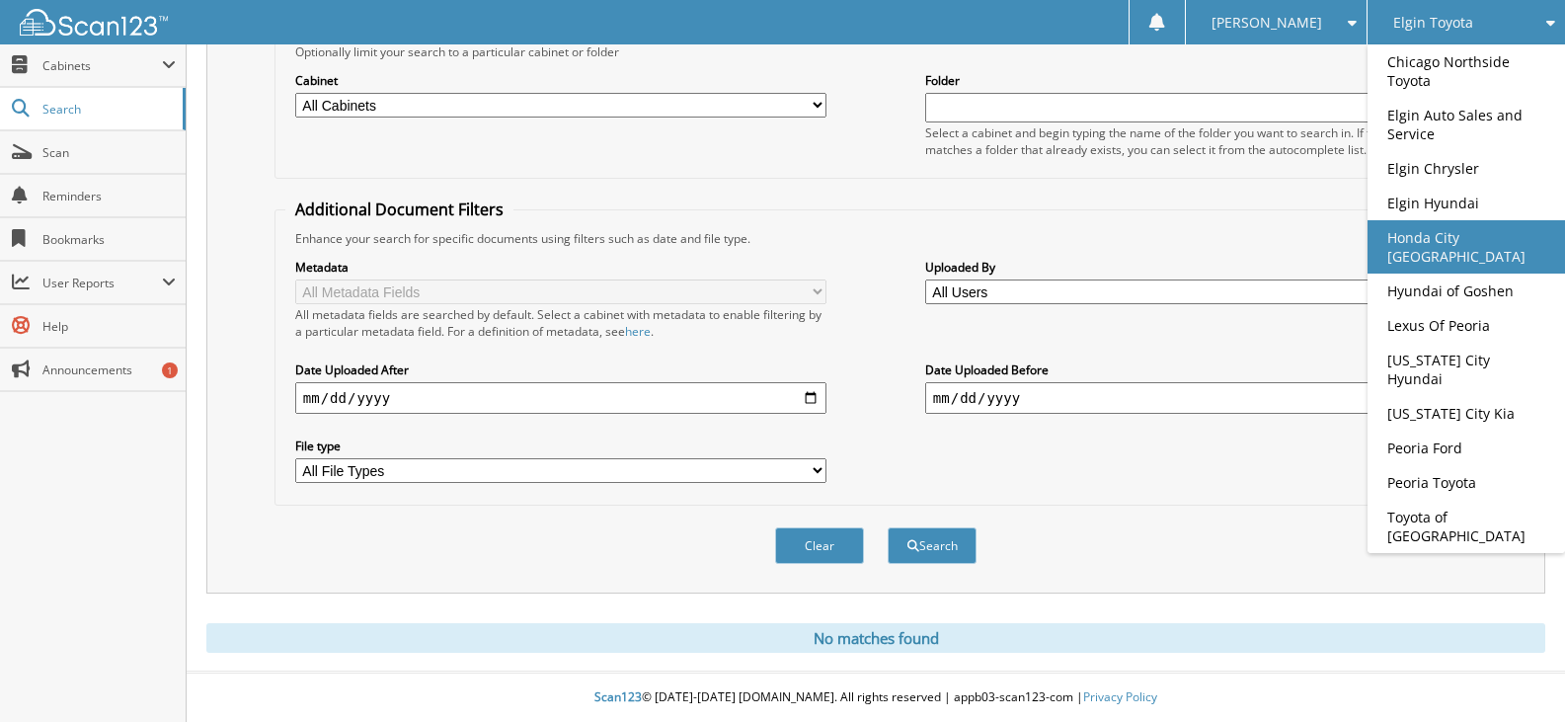
click at [1479, 241] on link "Honda City [GEOGRAPHIC_DATA]" at bounding box center [1467, 246] width 198 height 53
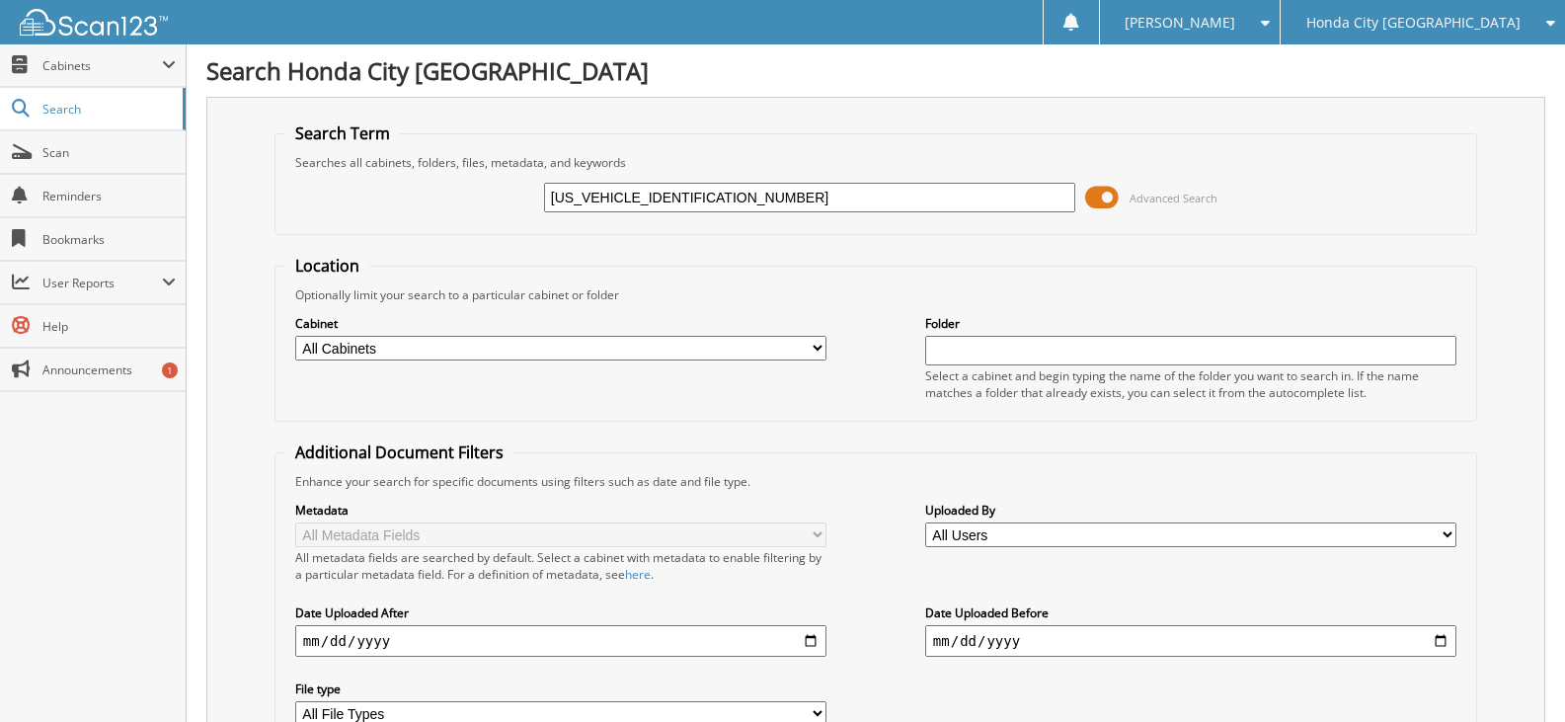
type input "[US_VEHICLE_IDENTIFICATION_NUMBER]"
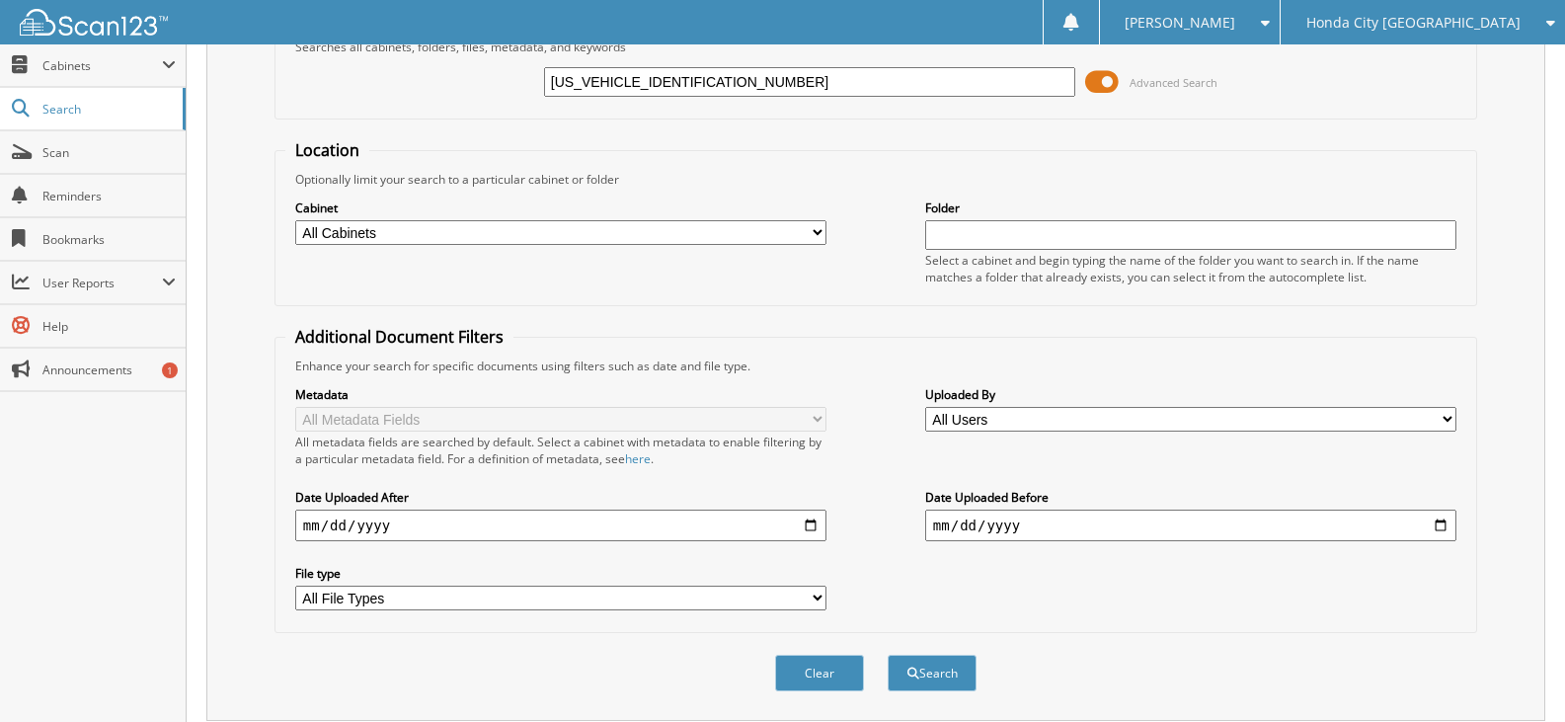
scroll to position [245, 0]
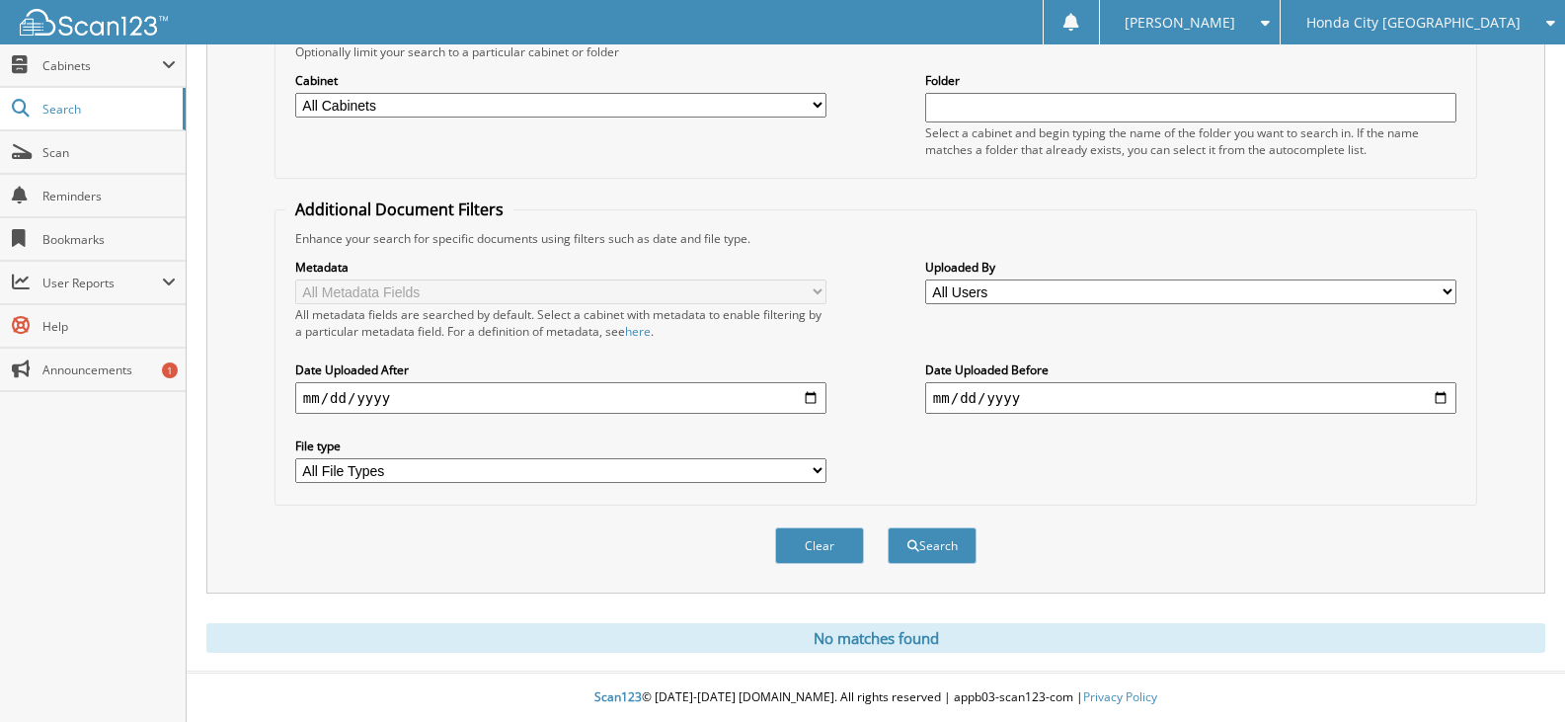
click at [1449, 18] on span "Honda City [GEOGRAPHIC_DATA]" at bounding box center [1414, 23] width 214 height 12
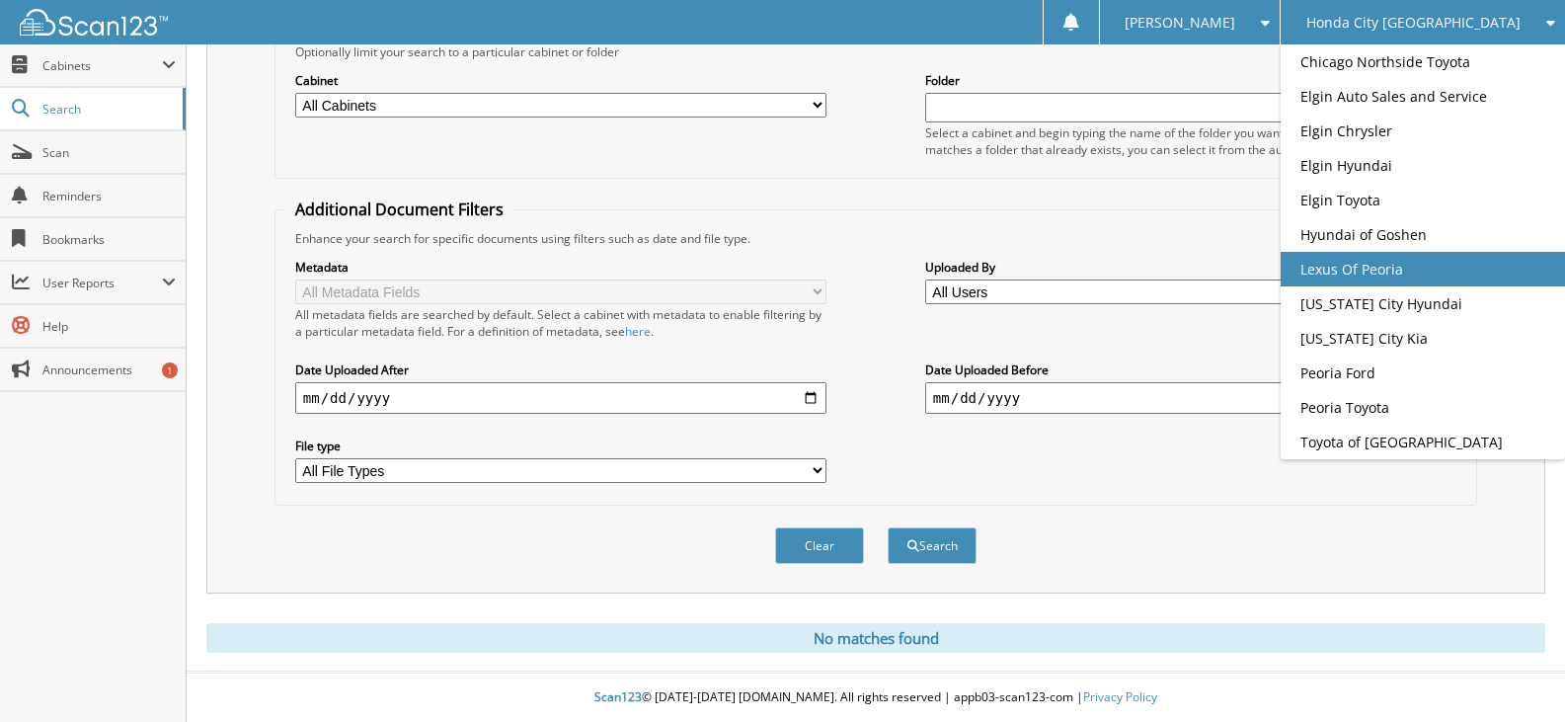
click at [1475, 286] on link "Lexus Of Peoria" at bounding box center [1423, 269] width 284 height 35
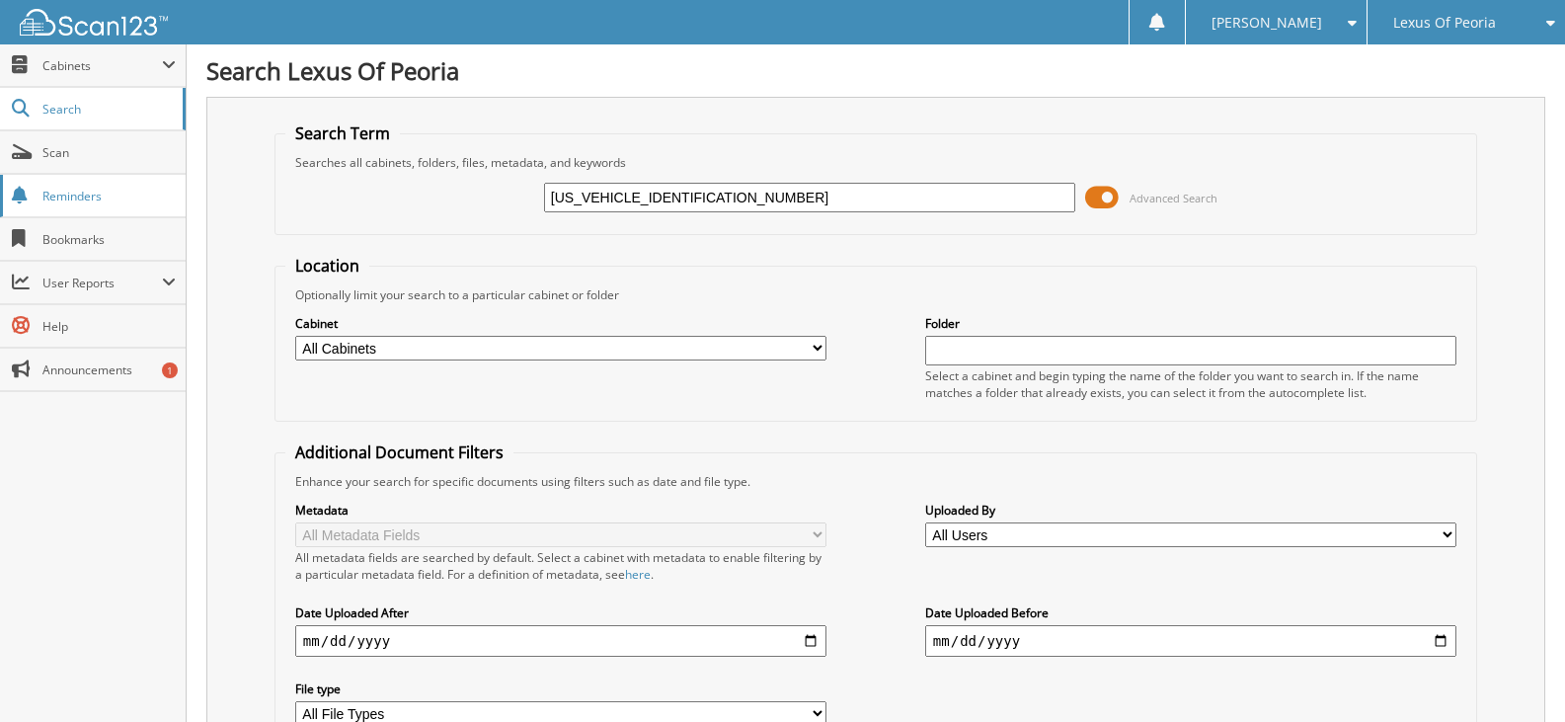
type input "[US_VEHICLE_IDENTIFICATION_NUMBER]"
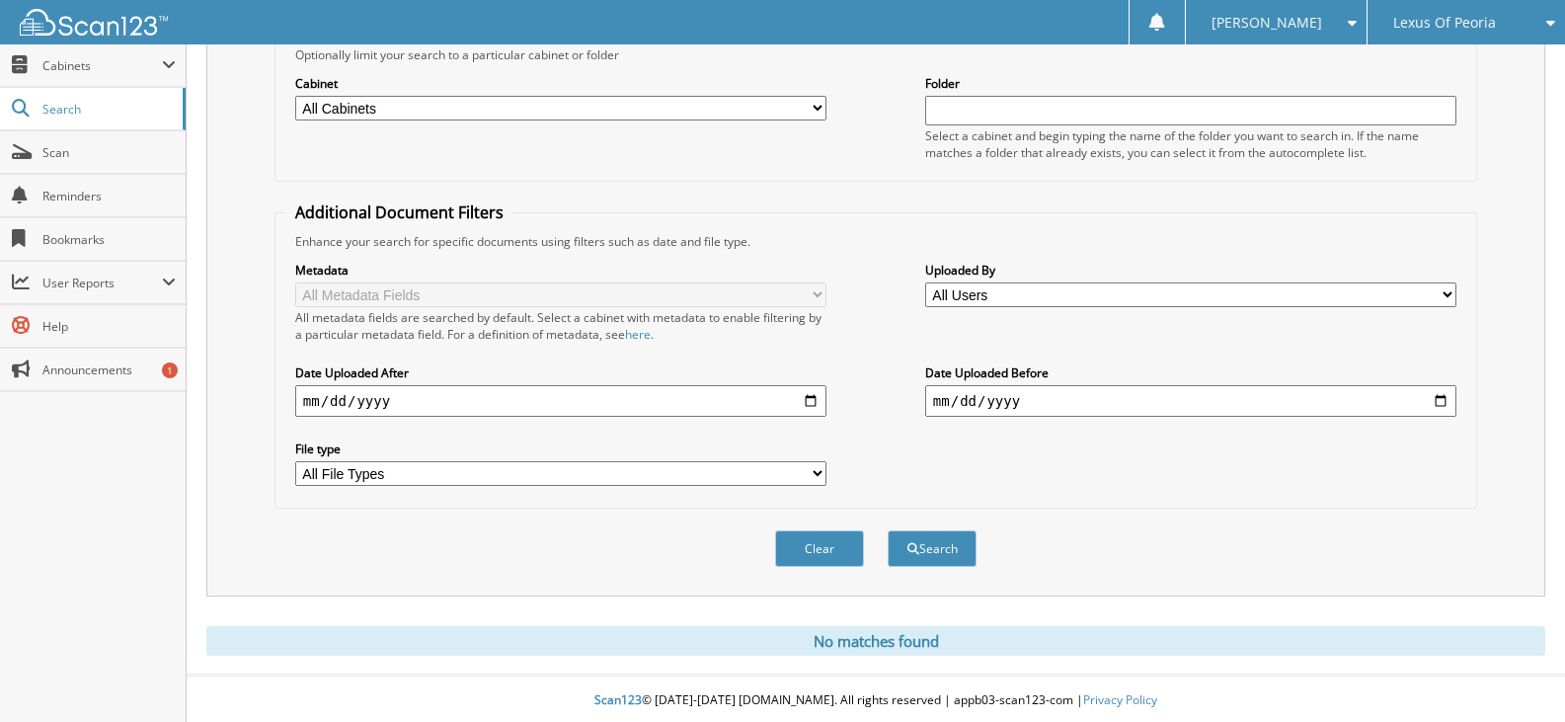
scroll to position [245, 0]
click at [1444, 43] on div "Lexus Of Peoria" at bounding box center [1467, 22] width 178 height 44
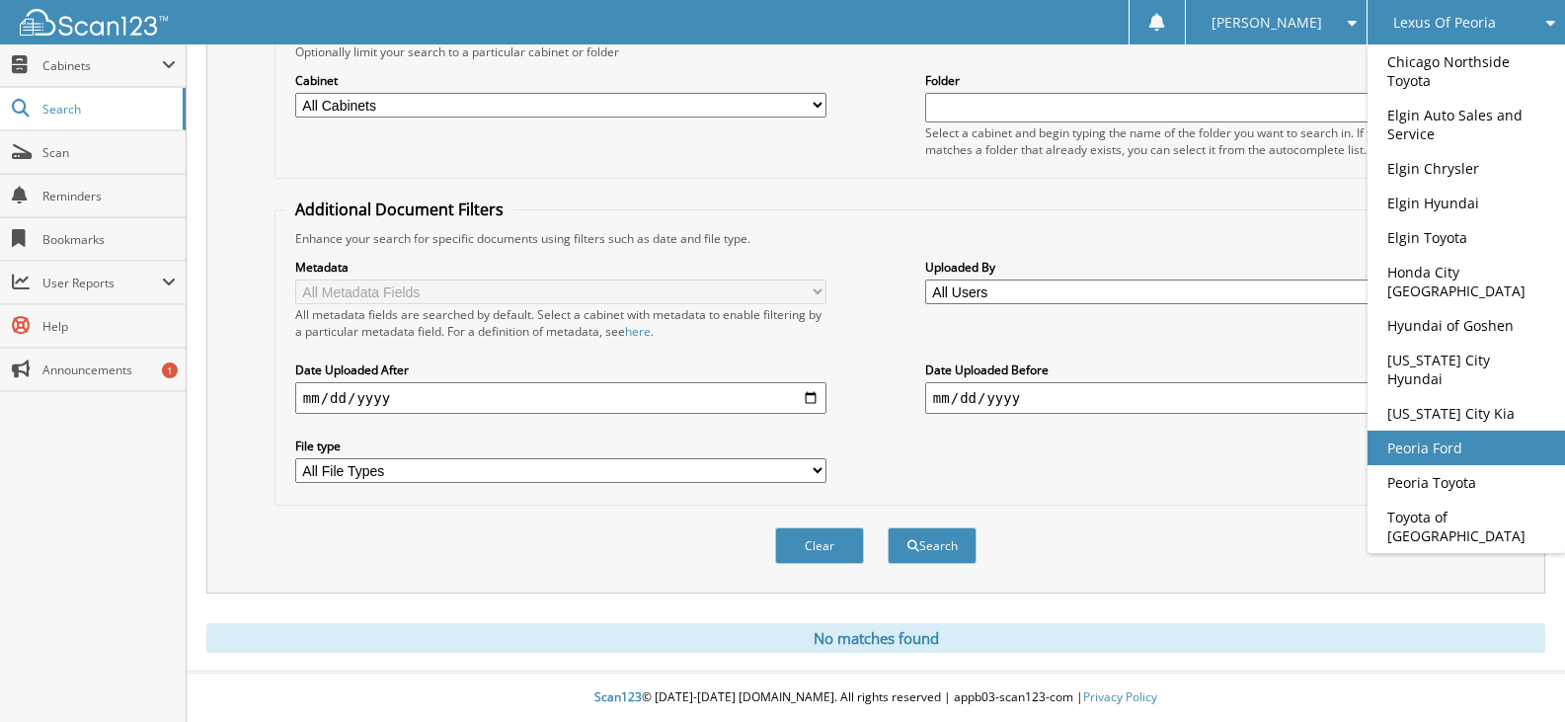
click at [1468, 431] on link "Peoria Ford" at bounding box center [1467, 448] width 198 height 35
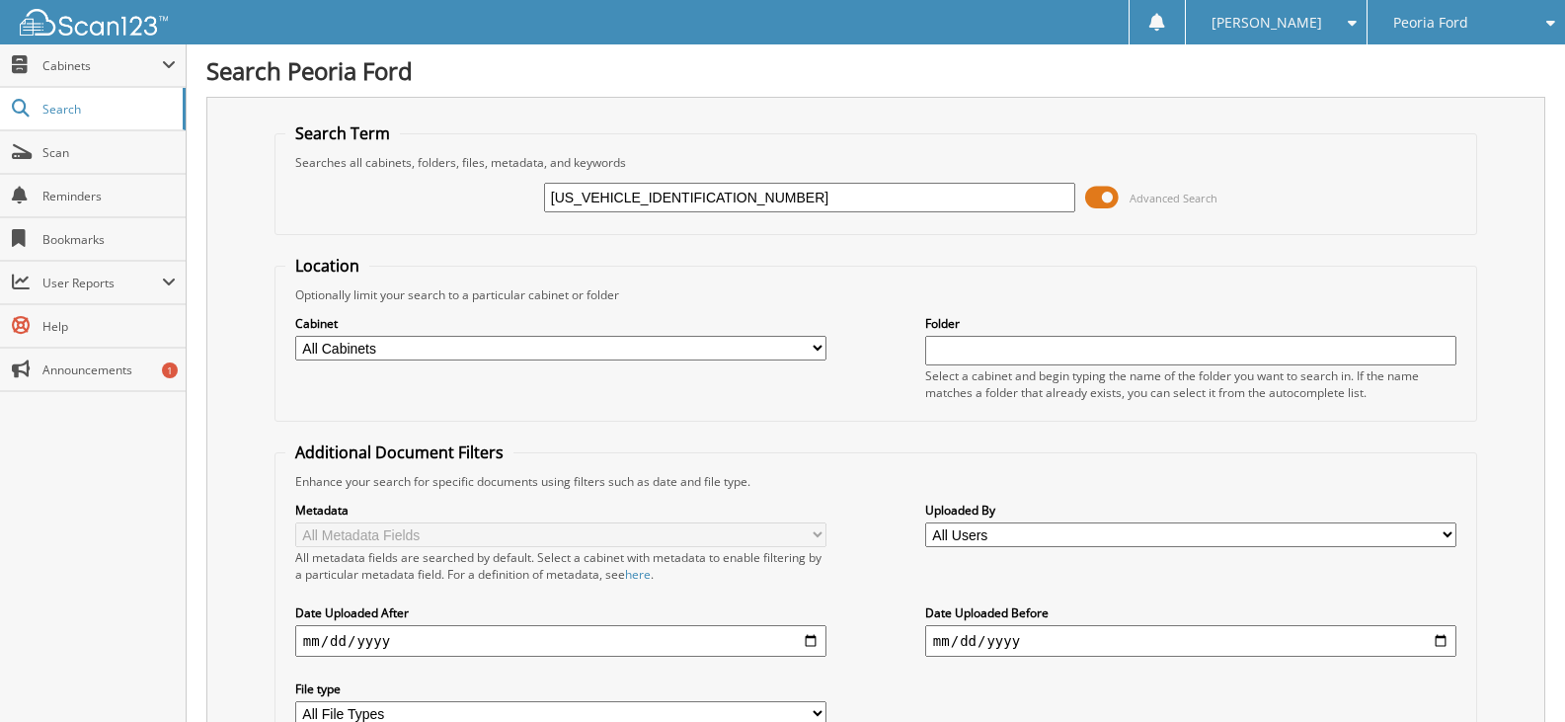
type input "[US_VEHICLE_IDENTIFICATION_NUMBER]"
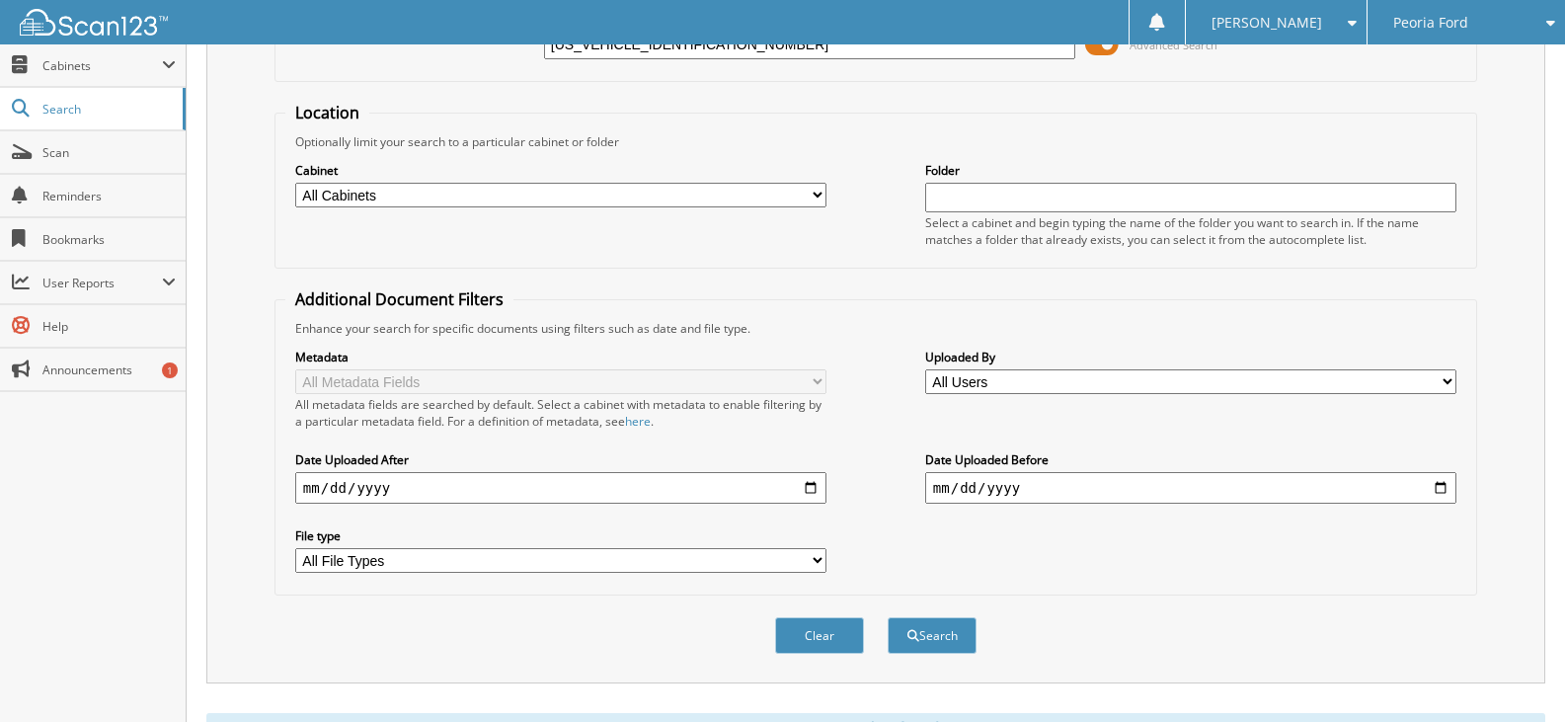
scroll to position [245, 0]
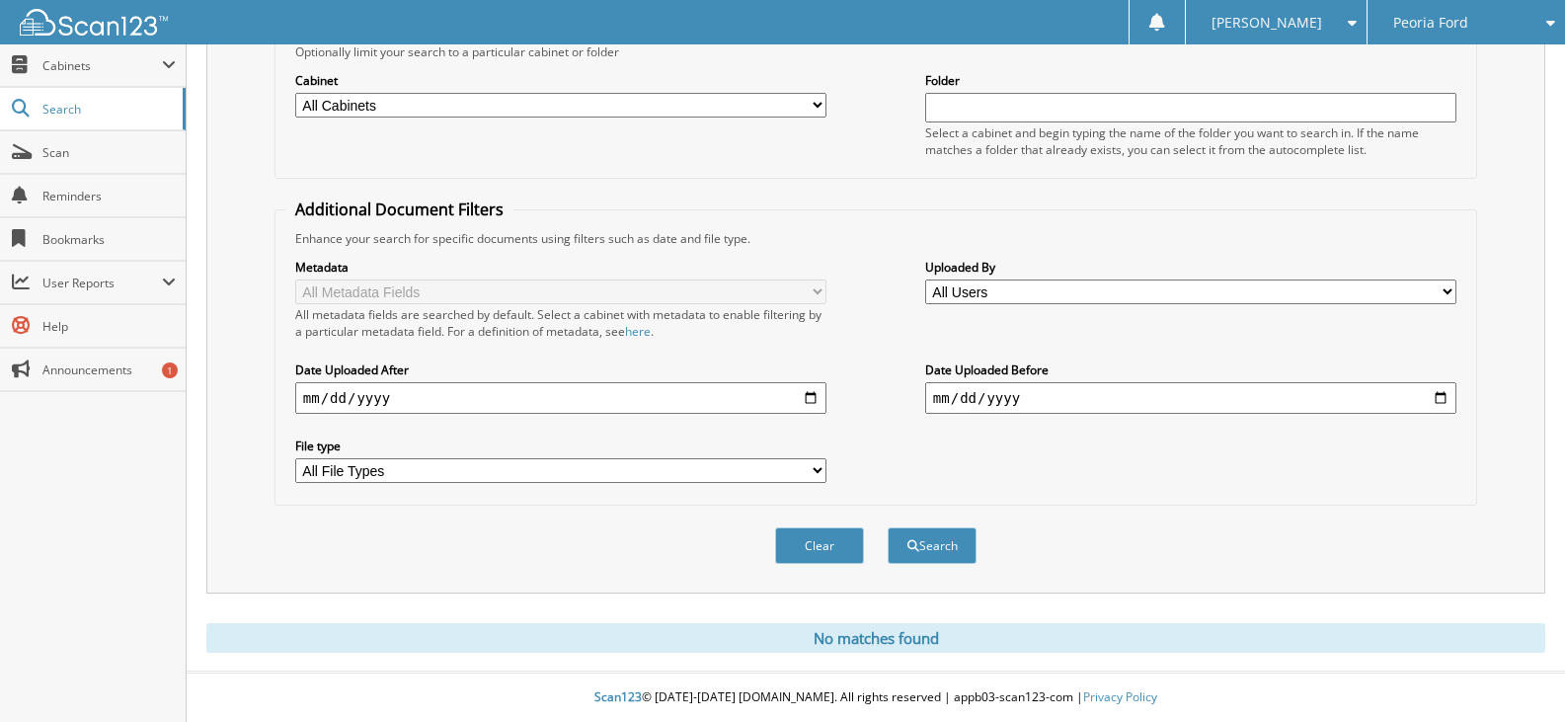
click at [1449, 37] on div "Peoria Ford" at bounding box center [1467, 22] width 178 height 44
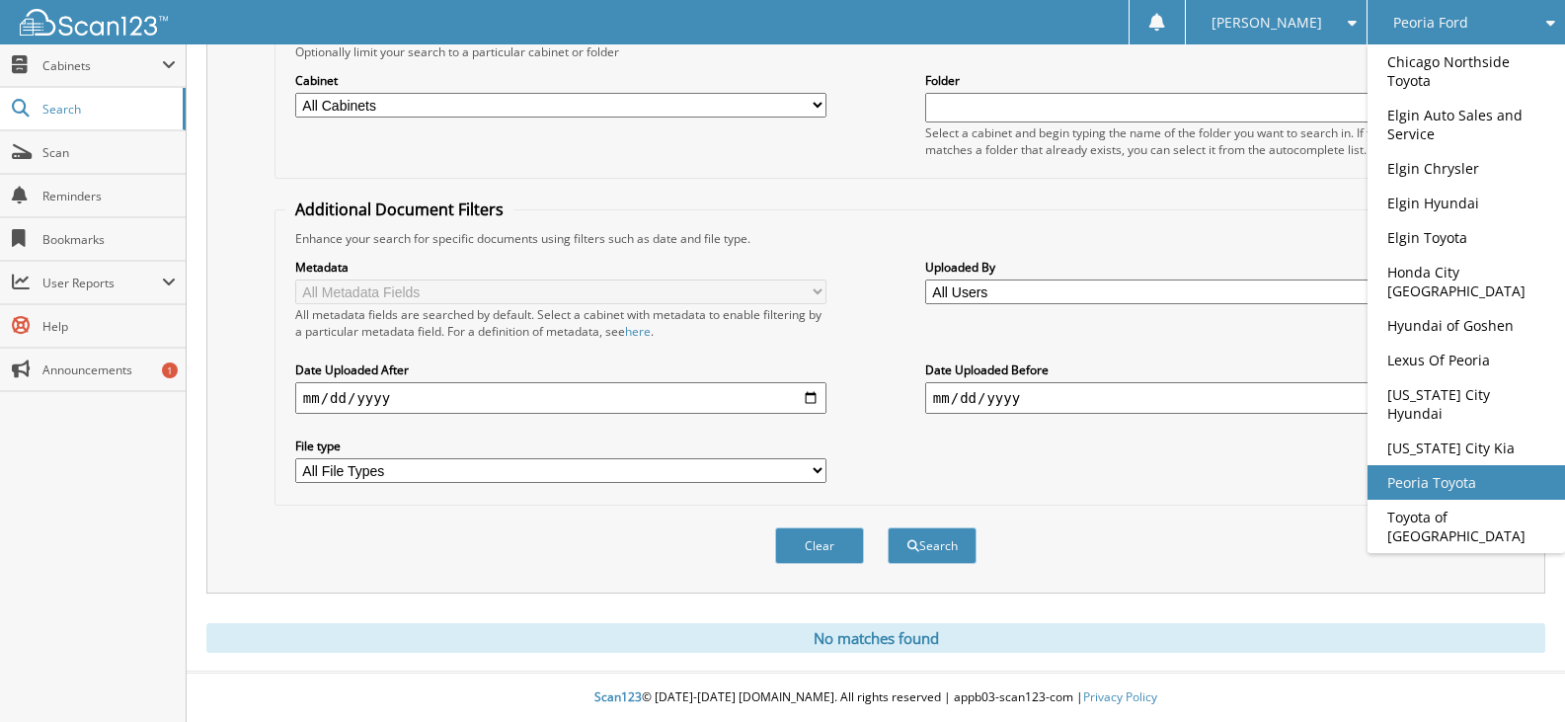
click at [1483, 465] on link "Peoria Toyota" at bounding box center [1467, 482] width 198 height 35
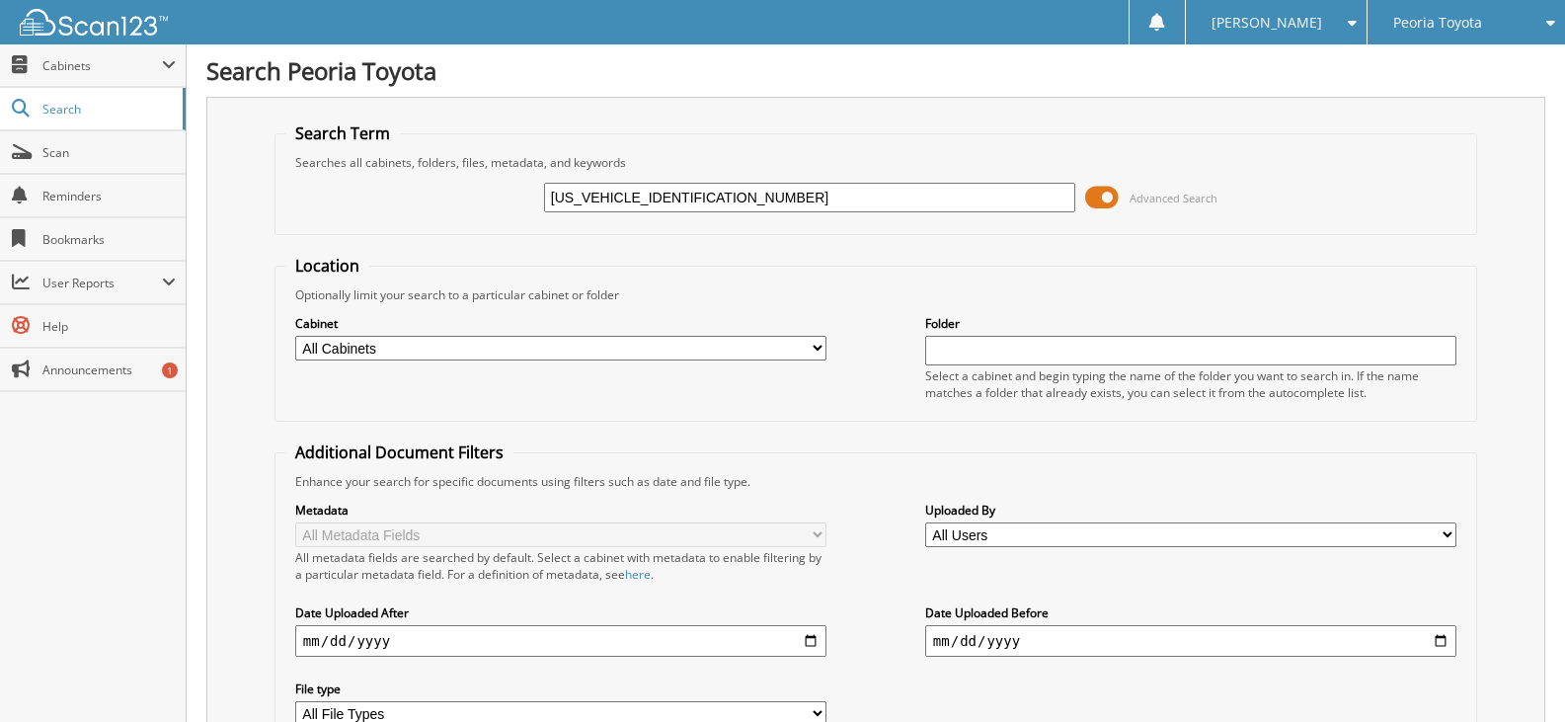
type input "[US_VEHICLE_IDENTIFICATION_NUMBER]"
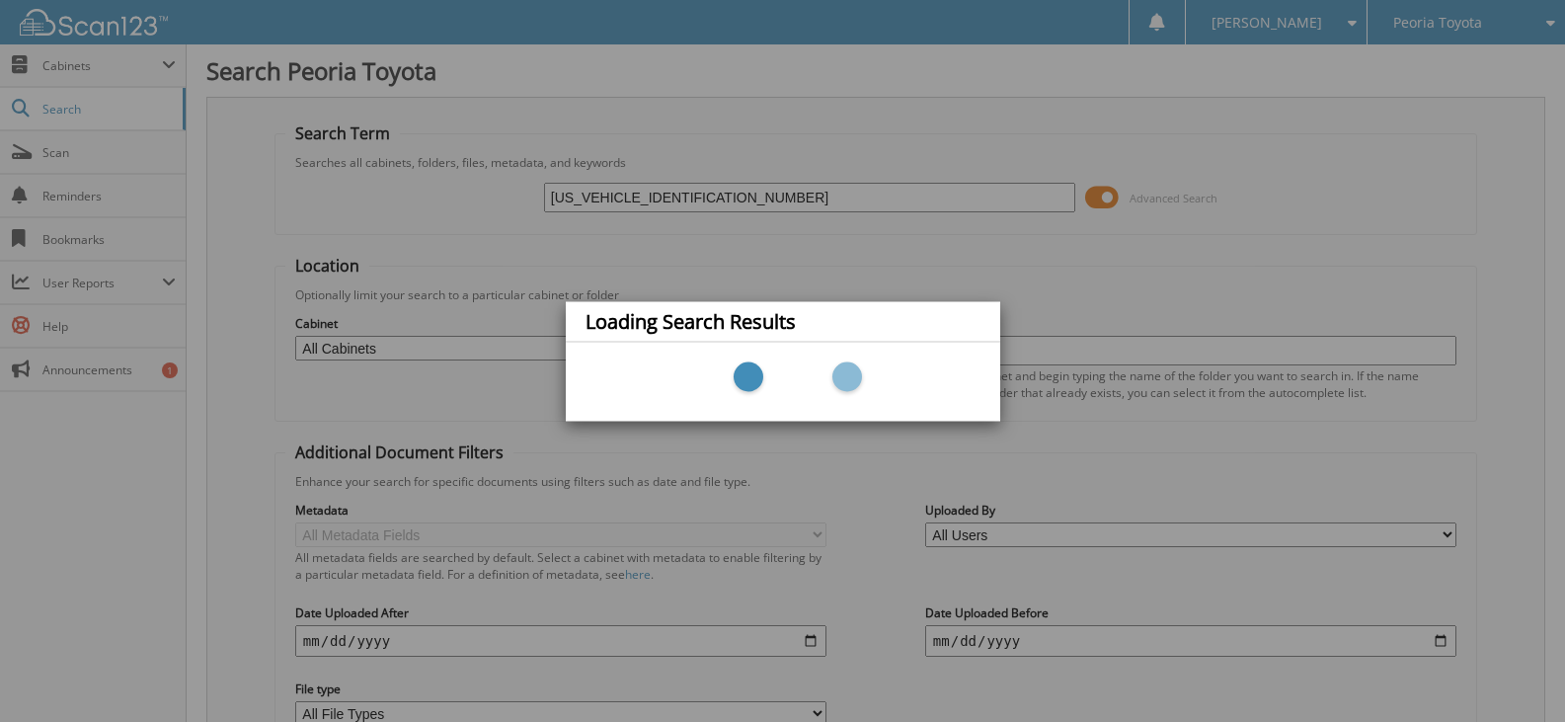
scroll to position [1, 0]
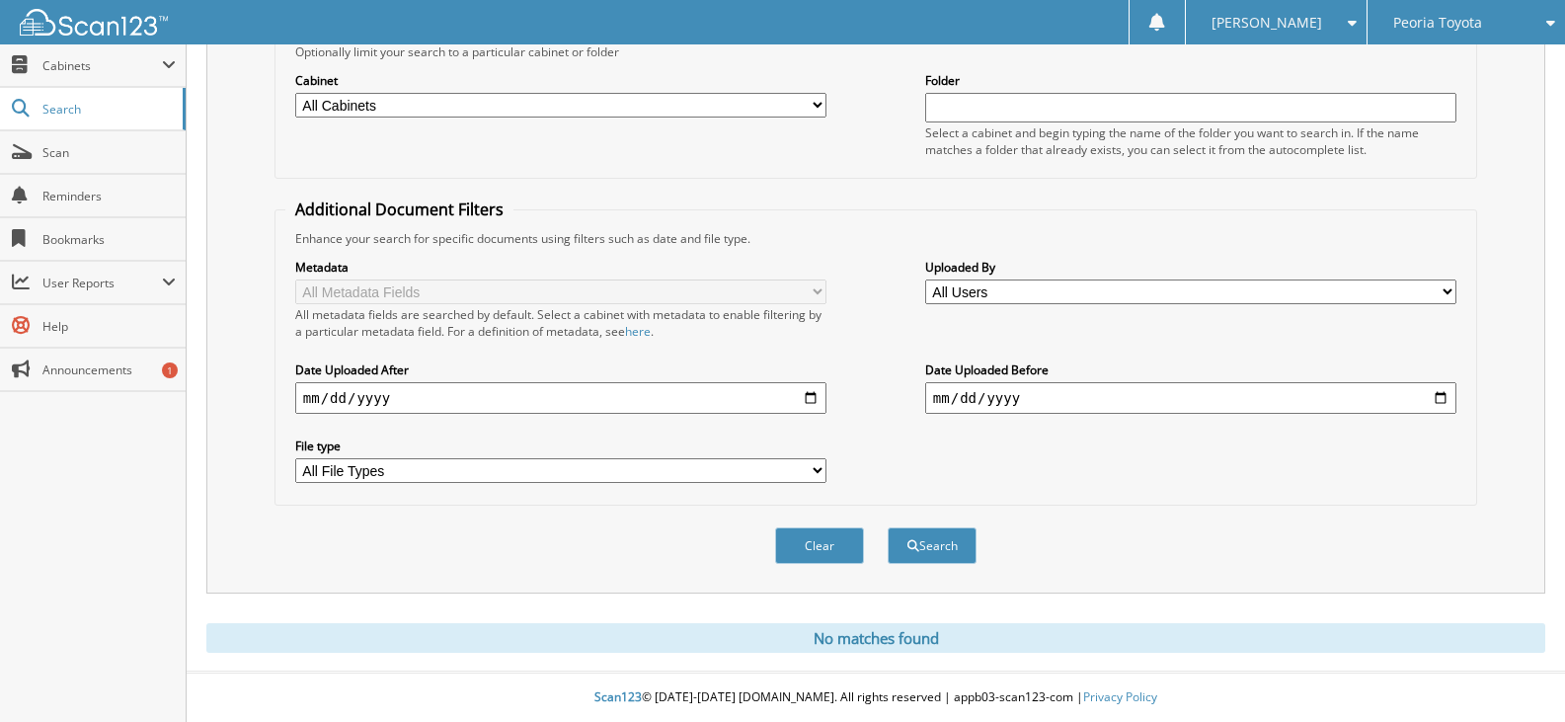
click at [1461, 34] on div "Peoria Toyota" at bounding box center [1467, 22] width 178 height 44
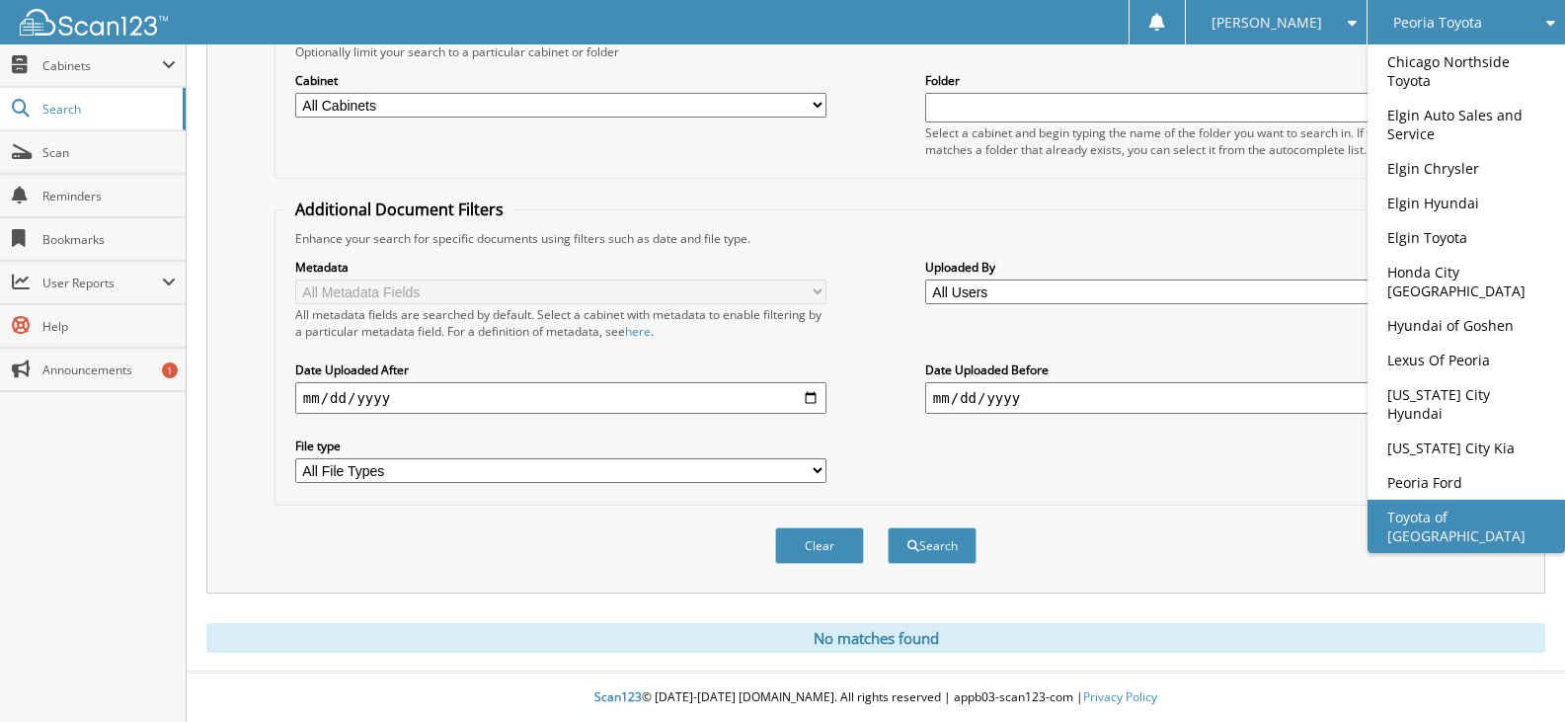
click at [1522, 500] on link "Toyota of [GEOGRAPHIC_DATA]" at bounding box center [1467, 526] width 198 height 53
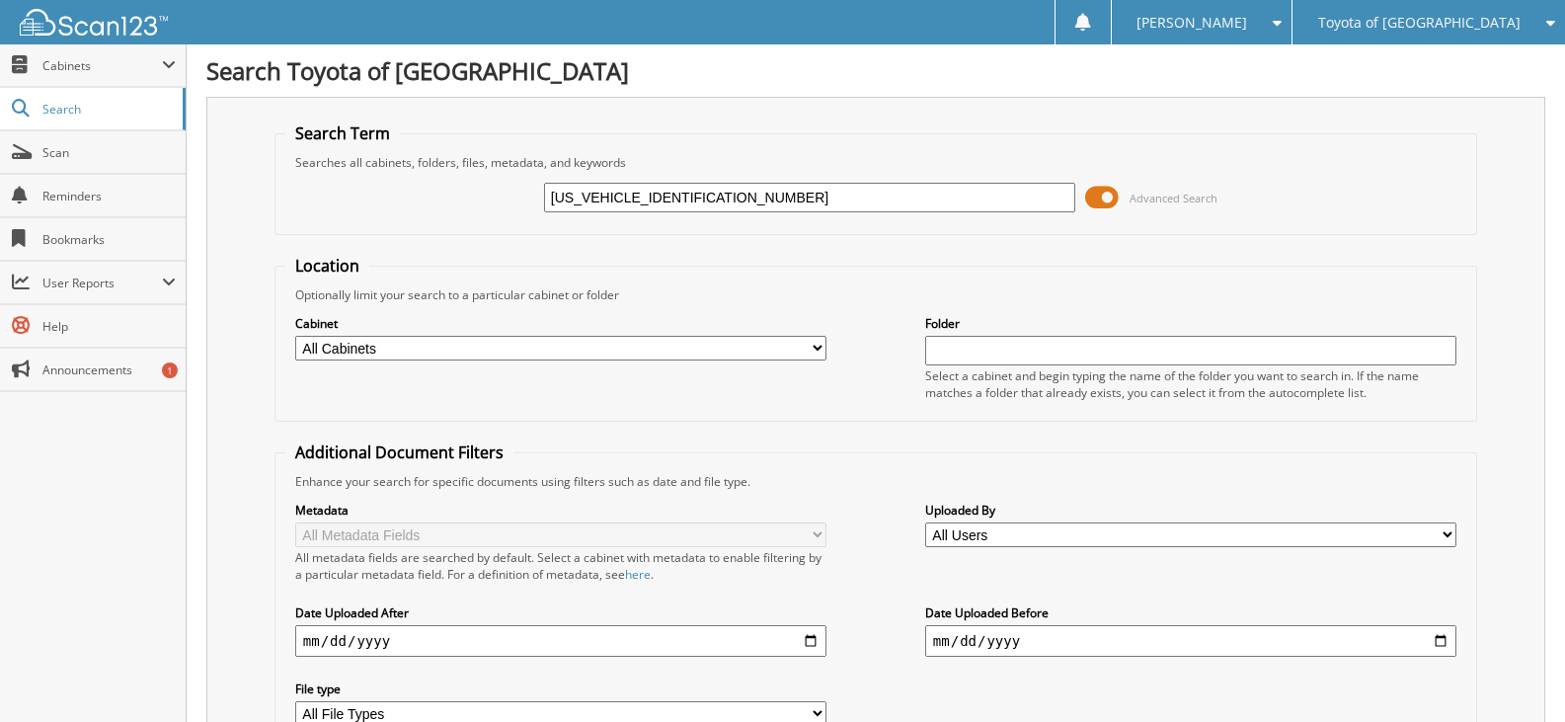
type input "[US_VEHICLE_IDENTIFICATION_NUMBER]"
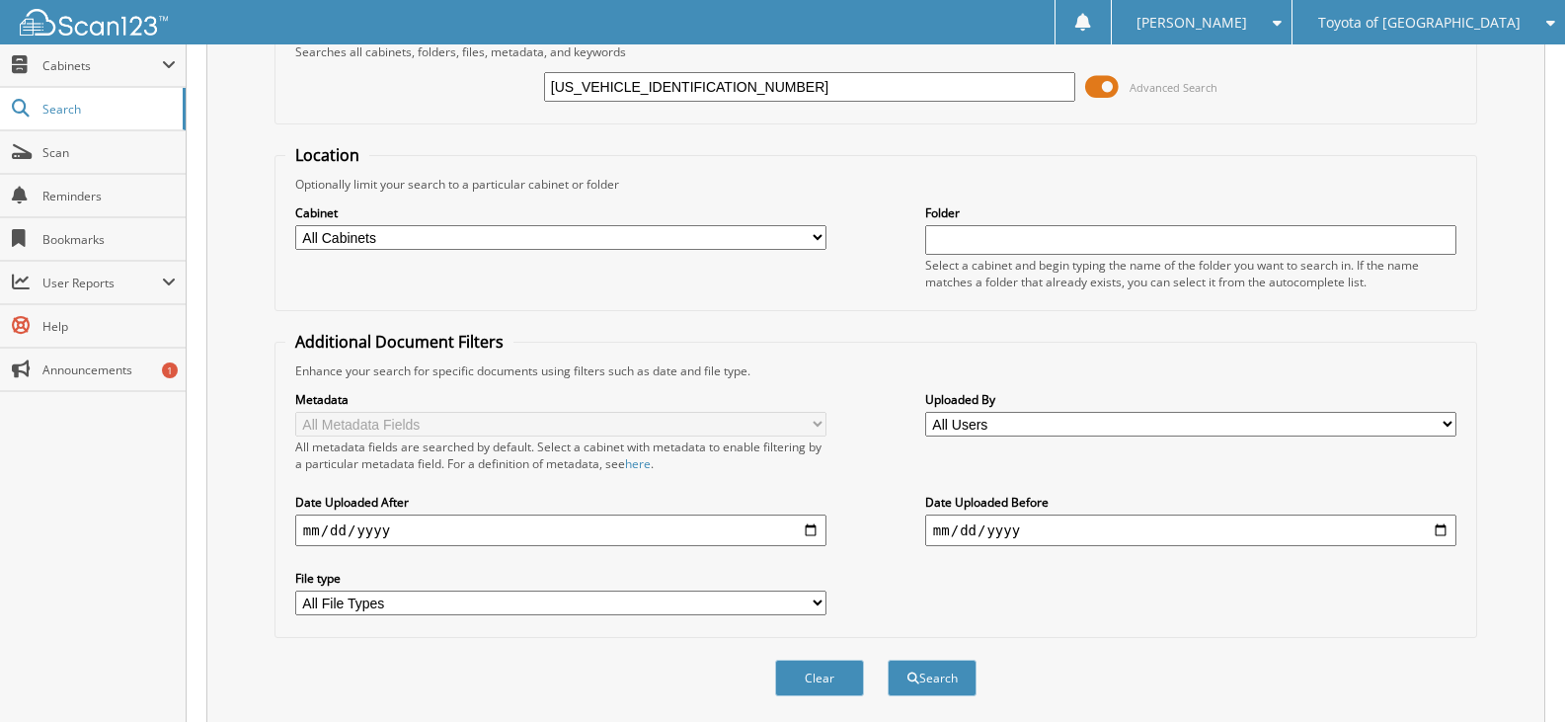
scroll to position [245, 0]
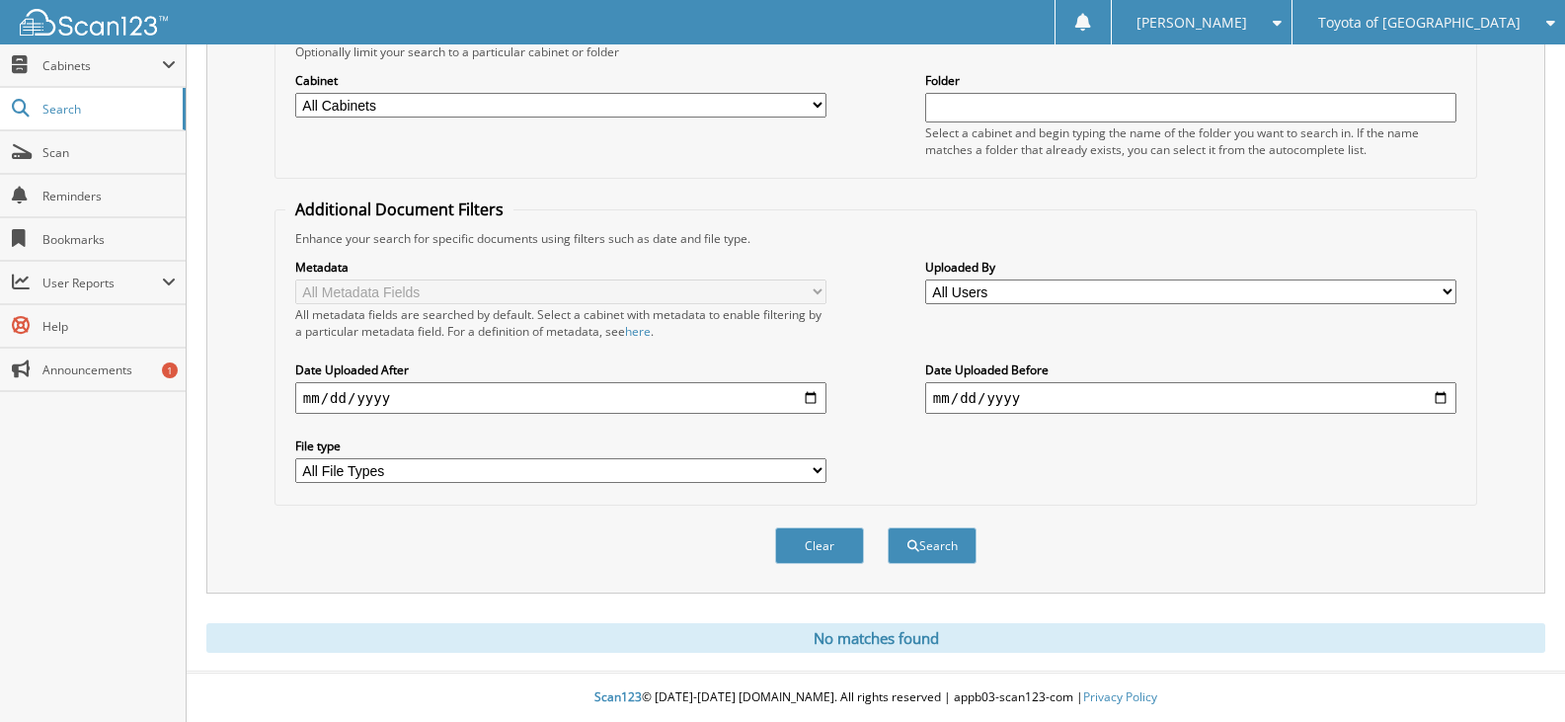
click at [1503, 18] on span "Toyota of [GEOGRAPHIC_DATA]" at bounding box center [1419, 23] width 202 height 12
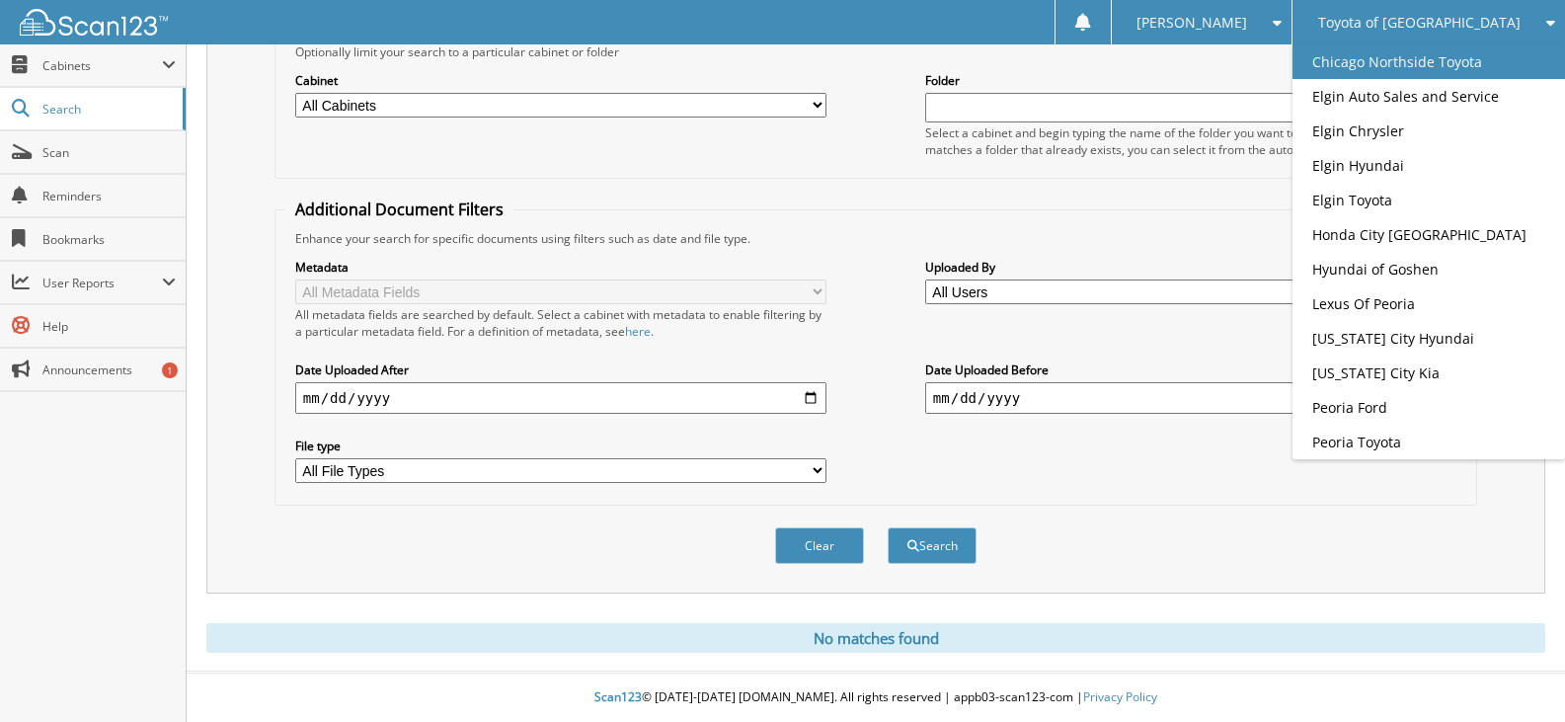
click at [1417, 76] on link "Chicago Northside Toyota" at bounding box center [1429, 61] width 273 height 35
